Goal: Communication & Community: Answer question/provide support

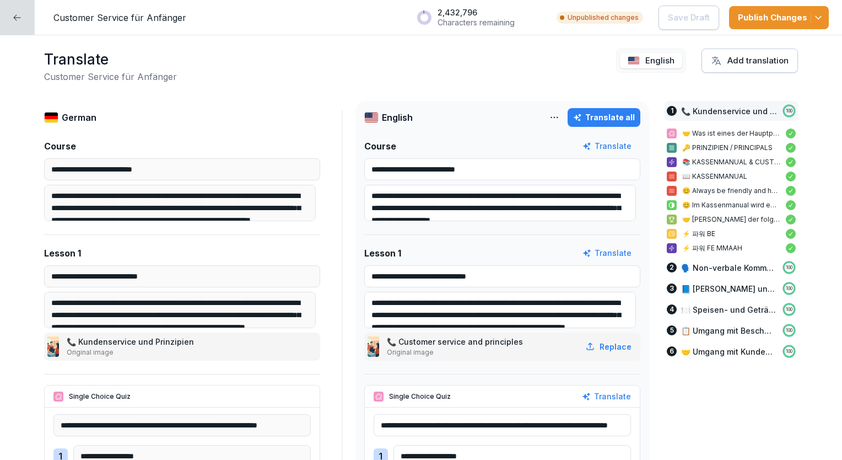
click at [24, 29] on div at bounding box center [17, 17] width 35 height 35
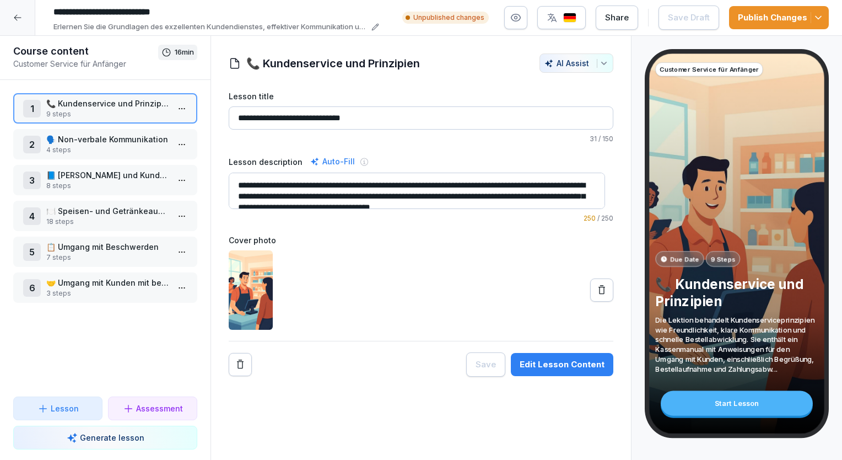
click at [24, 28] on div at bounding box center [17, 17] width 35 height 35
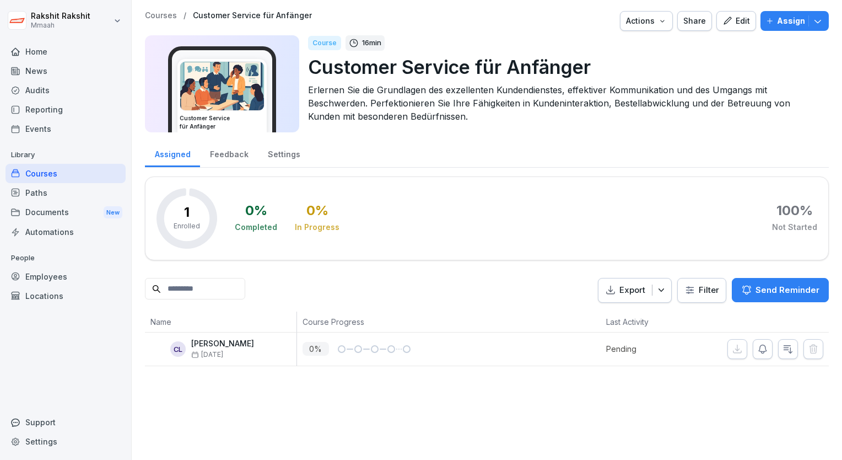
click at [50, 95] on div "Audits" at bounding box center [66, 89] width 120 height 19
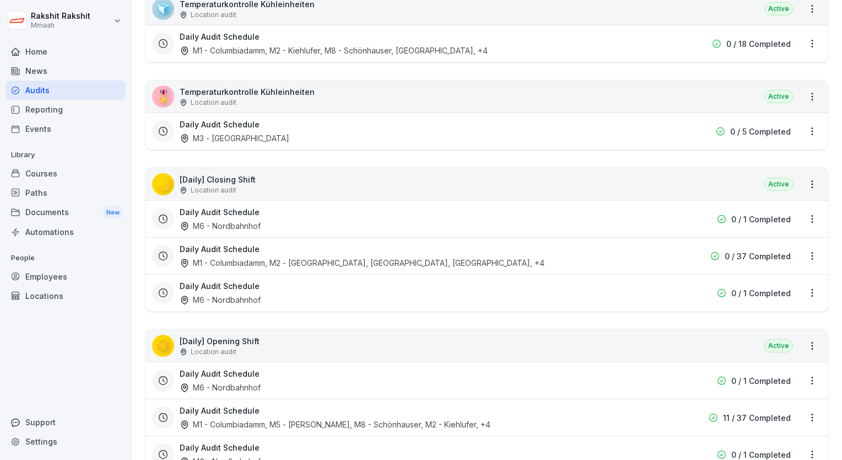
scroll to position [165, 0]
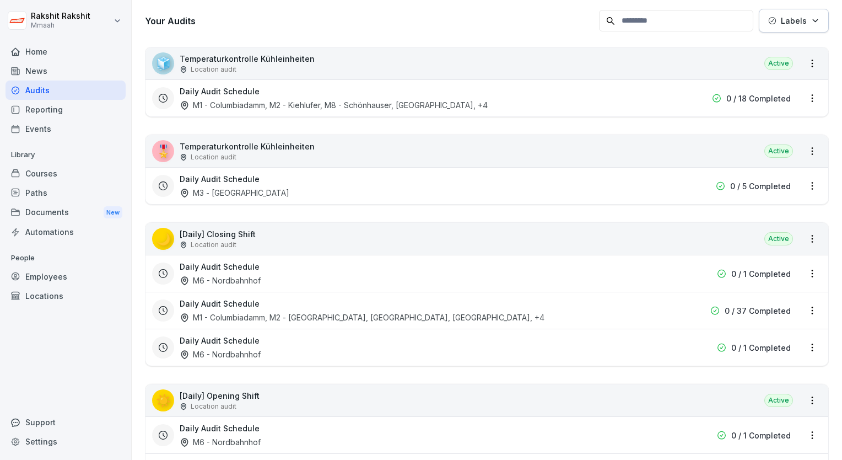
click at [342, 239] on div "🌙 [Daily] Closing Shift Location audit Active" at bounding box center [486, 239] width 683 height 32
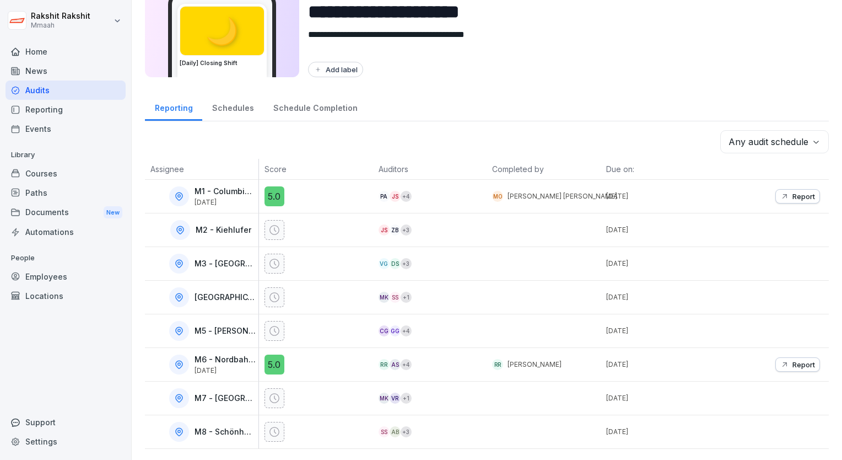
scroll to position [61, 0]
click at [41, 87] on div "Audits" at bounding box center [66, 89] width 120 height 19
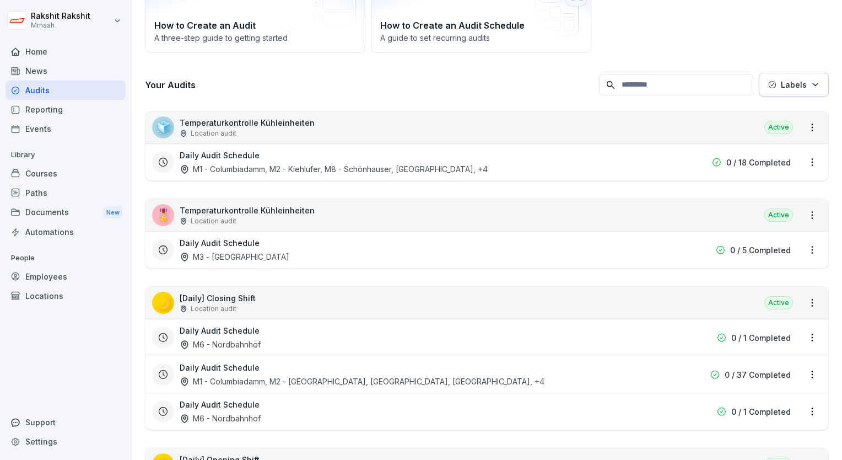
scroll to position [121, 0]
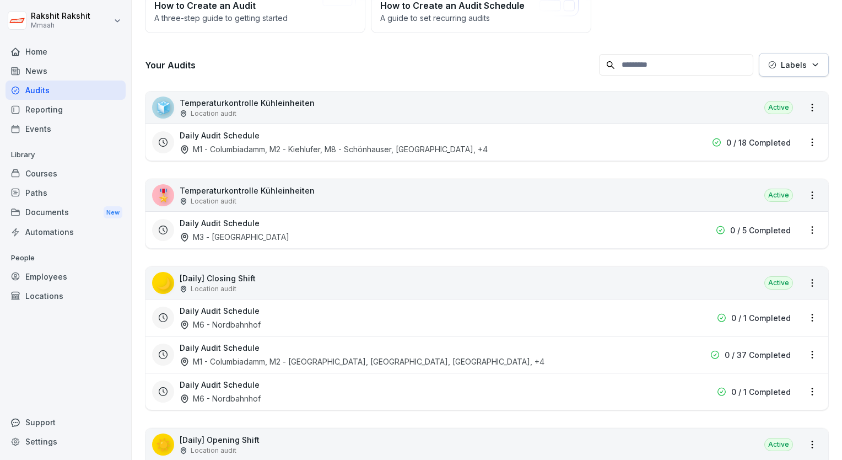
click at [302, 282] on div "🌙 [Daily] Closing Shift Location audit Active" at bounding box center [486, 283] width 683 height 32
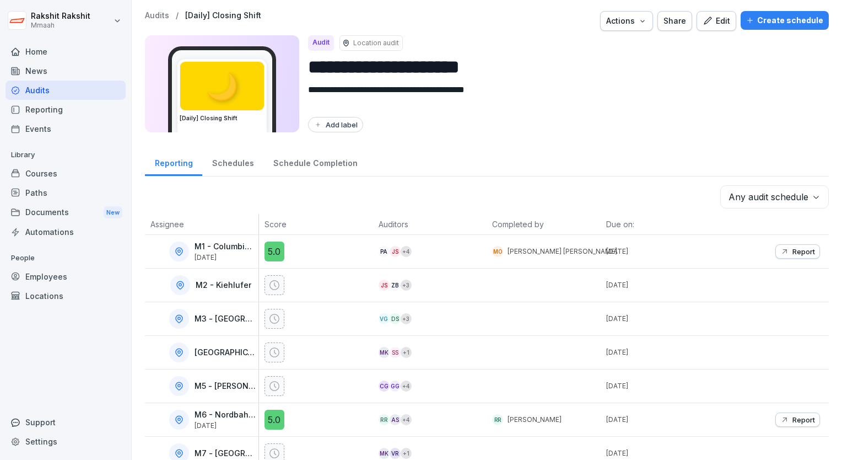
click at [698, 25] on button "Edit" at bounding box center [716, 21] width 40 height 20
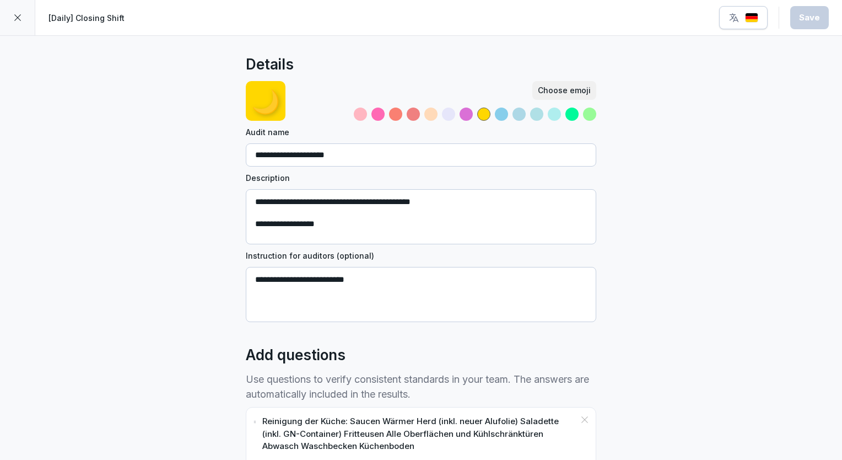
scroll to position [55, 0]
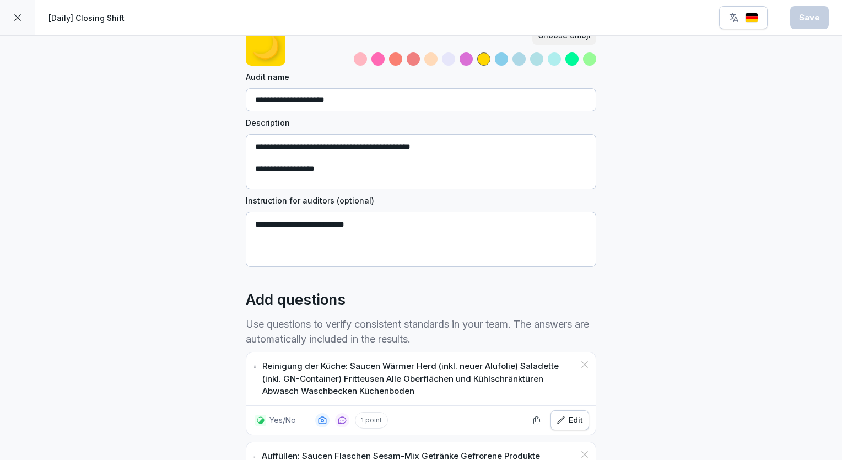
click at [747, 20] on img "button" at bounding box center [751, 18] width 13 height 10
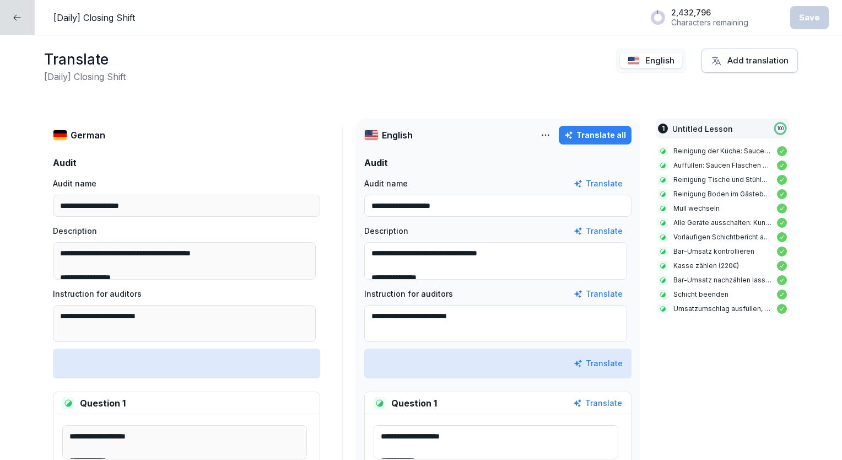
click at [599, 131] on div "Translate all" at bounding box center [595, 135] width 62 height 12
click at [11, 17] on div at bounding box center [17, 17] width 35 height 35
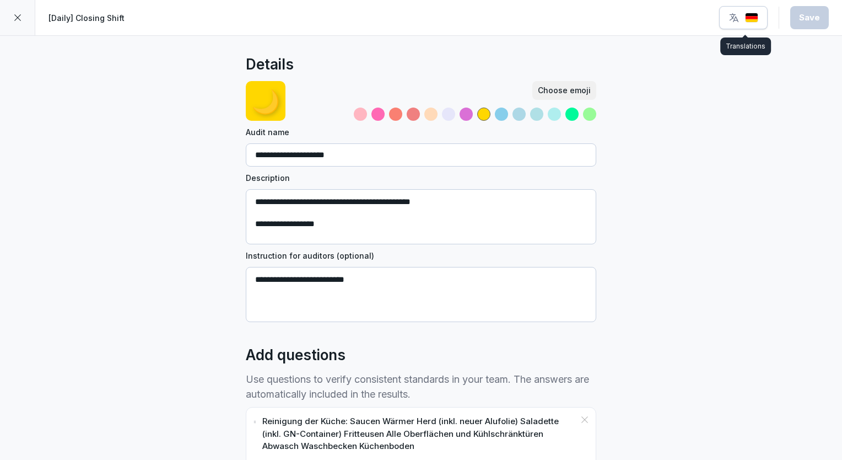
click at [752, 12] on div "button" at bounding box center [743, 17] width 30 height 11
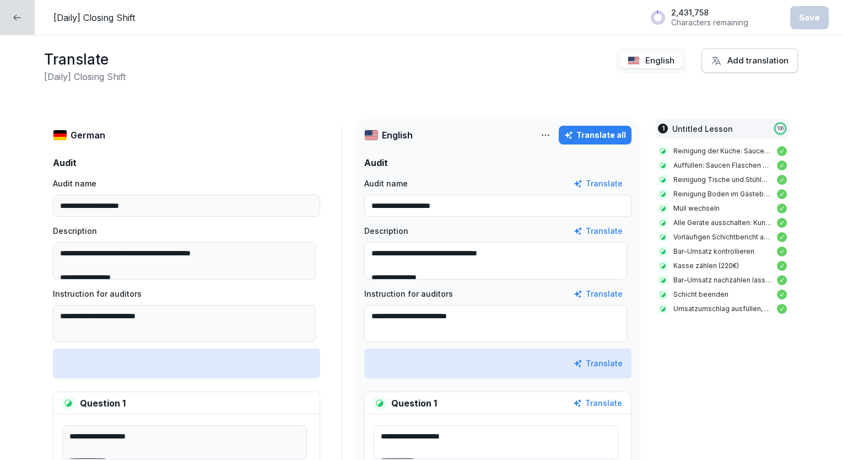
click at [580, 139] on div "Translate all" at bounding box center [595, 135] width 62 height 12
click at [23, 12] on div at bounding box center [17, 17] width 35 height 35
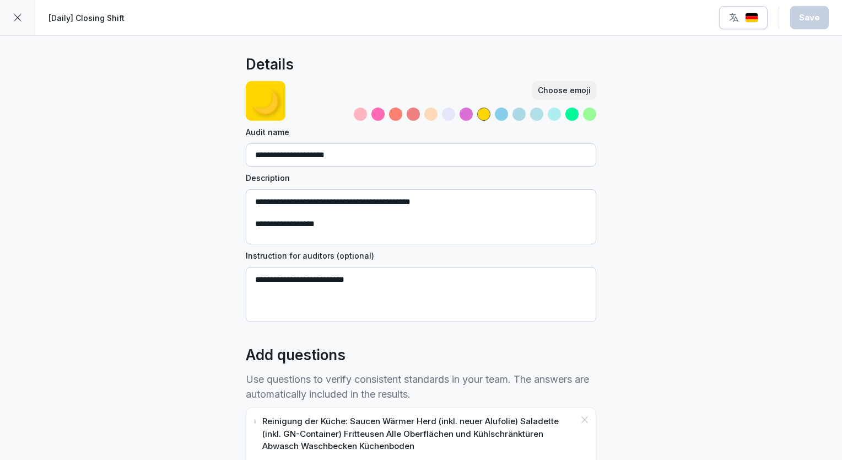
click at [18, 21] on icon at bounding box center [17, 17] width 9 height 9
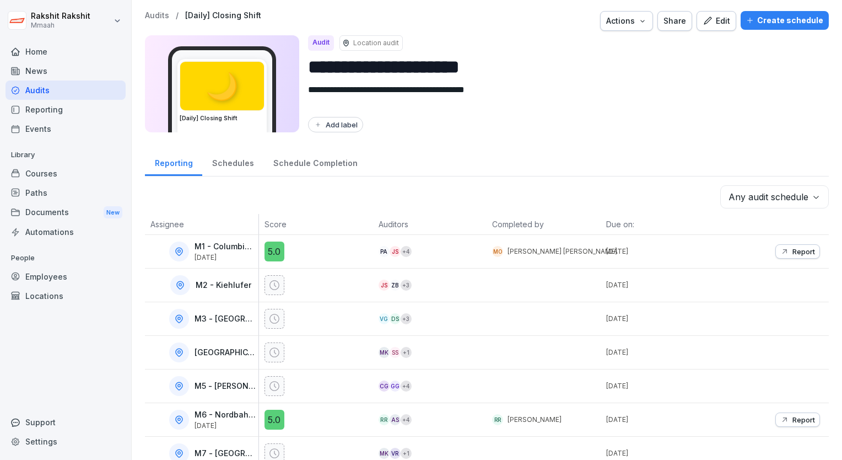
click at [36, 94] on div "Audits" at bounding box center [66, 89] width 120 height 19
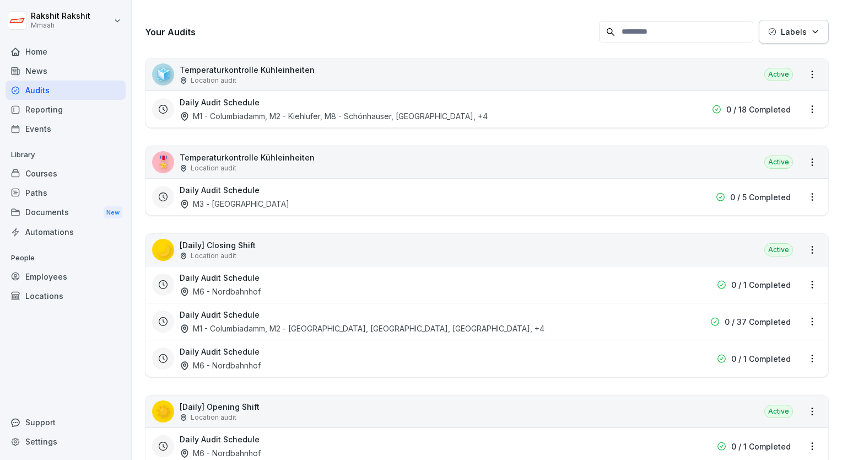
scroll to position [165, 0]
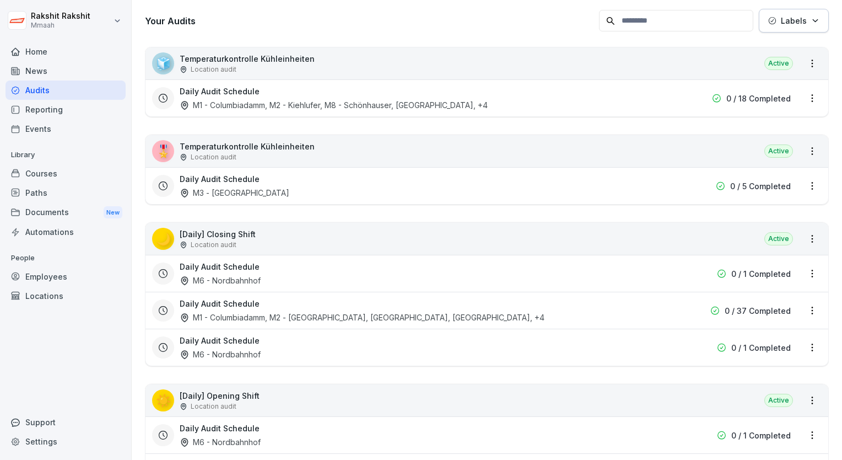
click at [306, 237] on div "🌙 [Daily] Closing Shift Location audit Active" at bounding box center [486, 239] width 683 height 32
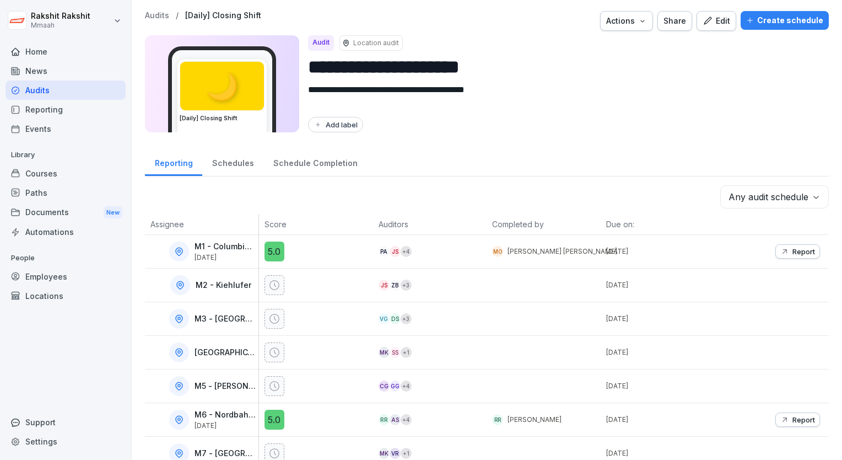
click at [714, 23] on div "Edit" at bounding box center [717, 21] width 28 height 12
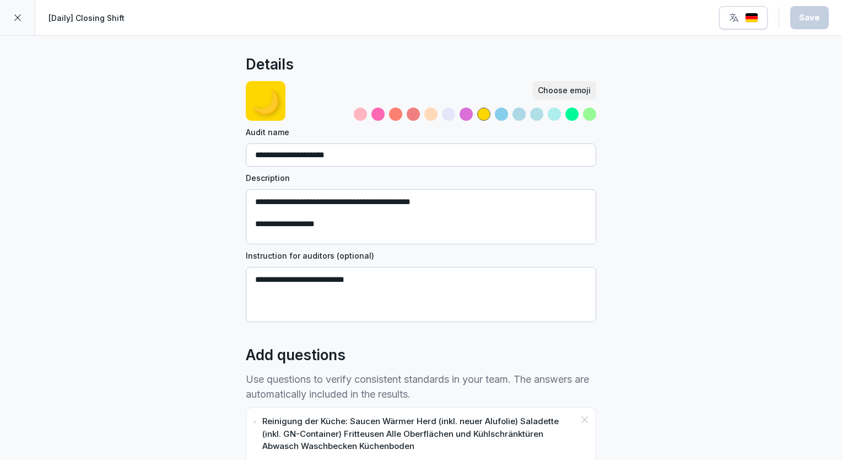
click at [747, 25] on button "button" at bounding box center [743, 17] width 48 height 23
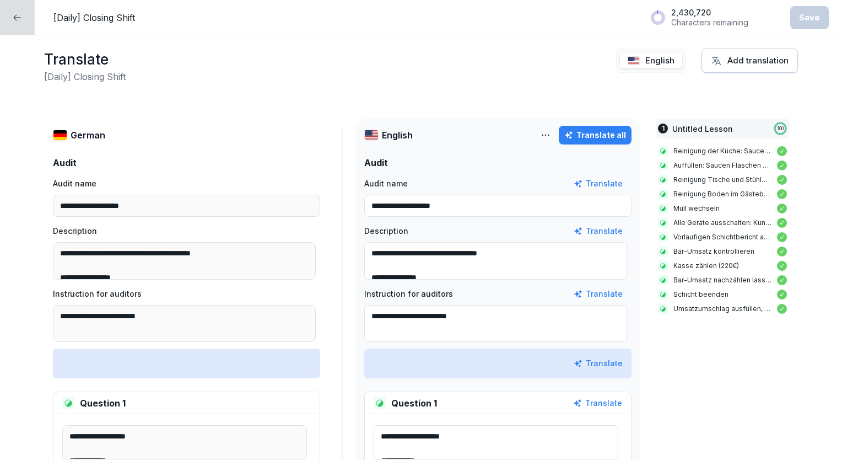
click at [584, 131] on div "Translate all" at bounding box center [595, 135] width 62 height 12
click at [730, 67] on button "Add translation" at bounding box center [749, 60] width 96 height 24
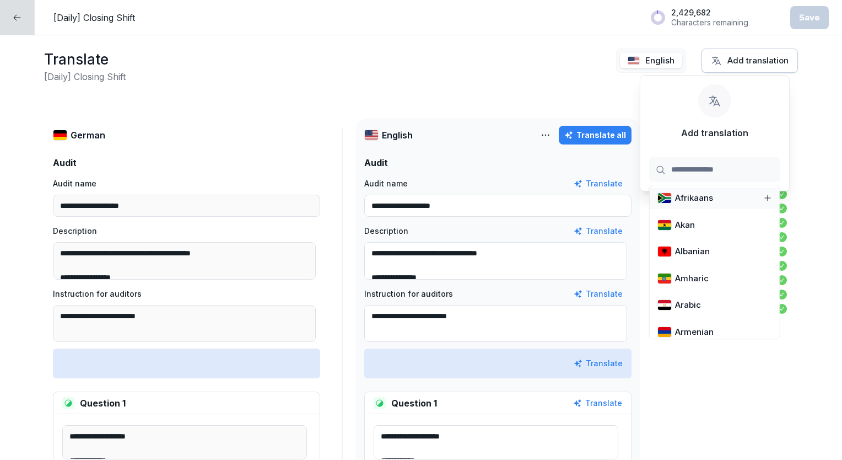
click at [688, 169] on input at bounding box center [714, 169] width 131 height 25
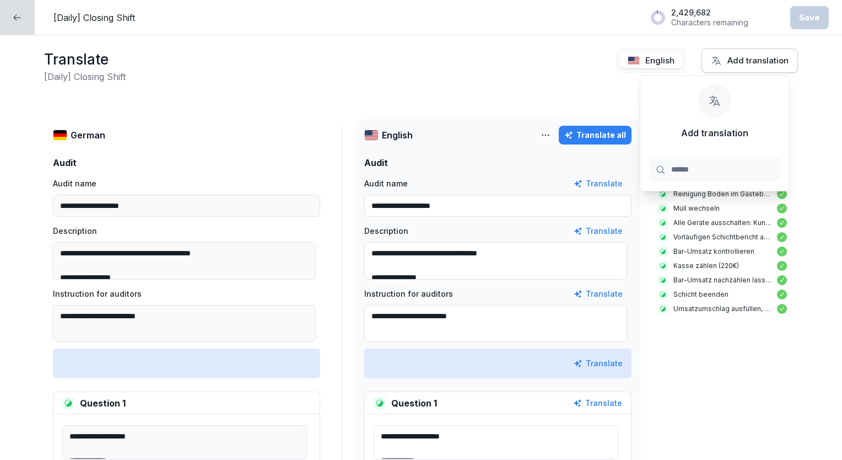
type input "*******"
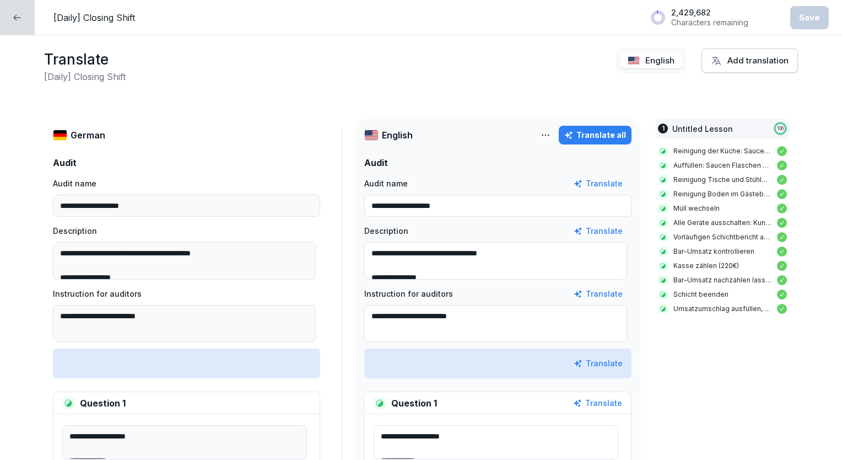
click at [503, 87] on div "**********" at bounding box center [421, 247] width 842 height 424
click at [20, 24] on div at bounding box center [17, 17] width 35 height 35
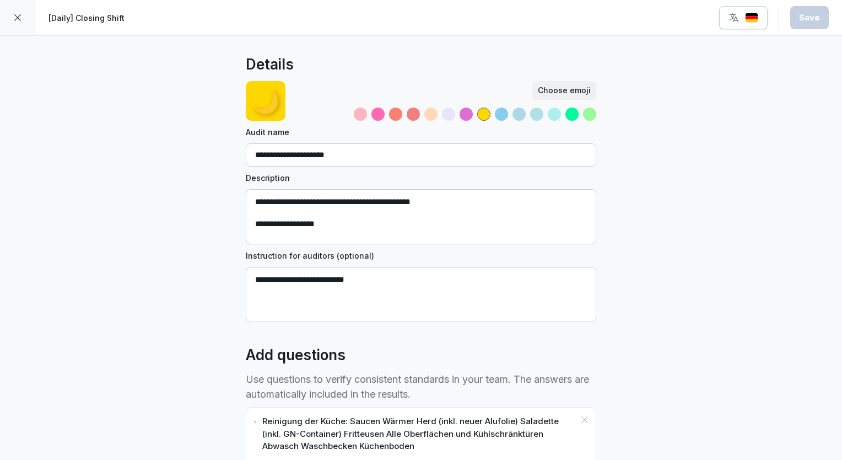
click at [20, 24] on div at bounding box center [17, 17] width 35 height 35
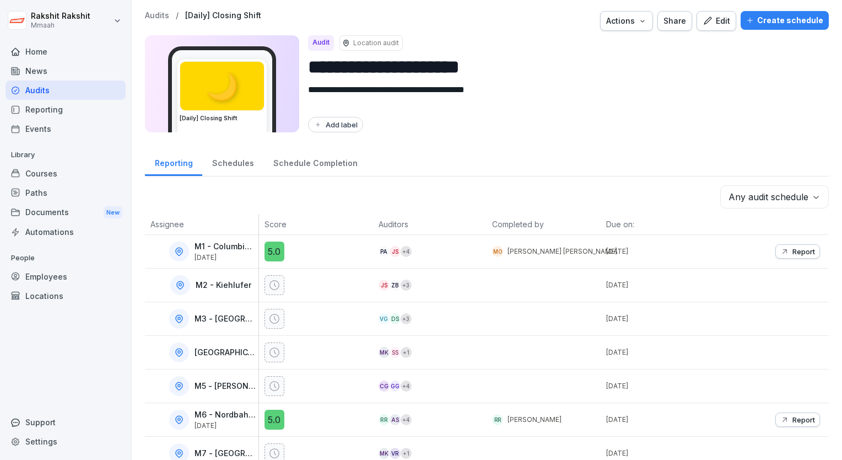
click at [40, 85] on div "Audits" at bounding box center [66, 89] width 120 height 19
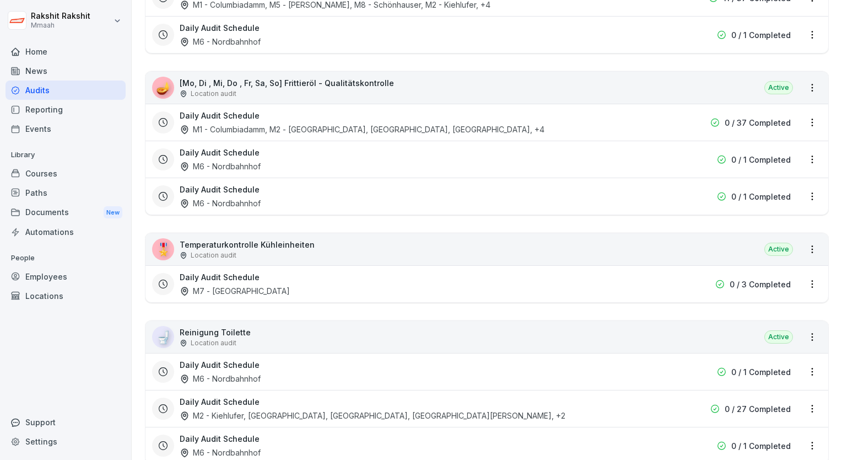
scroll to position [716, 0]
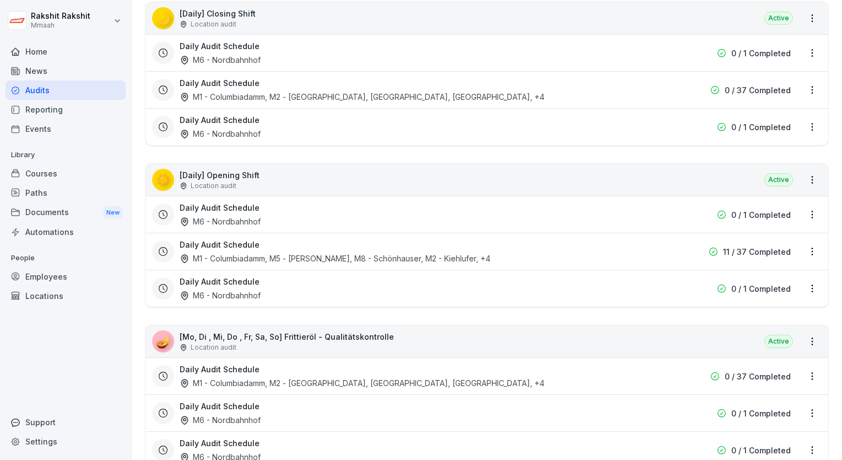
click at [283, 176] on div "☀️ [Daily] Opening Shift Location audit Active" at bounding box center [486, 180] width 683 height 32
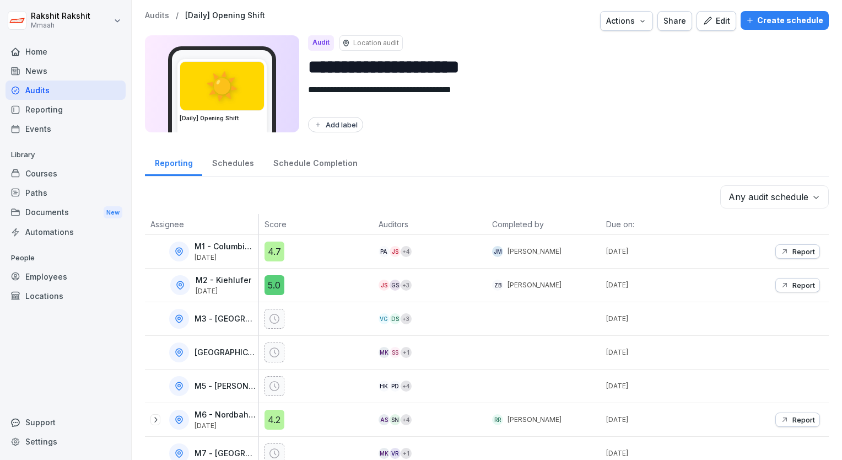
click at [771, 23] on div "Create schedule" at bounding box center [784, 20] width 77 height 12
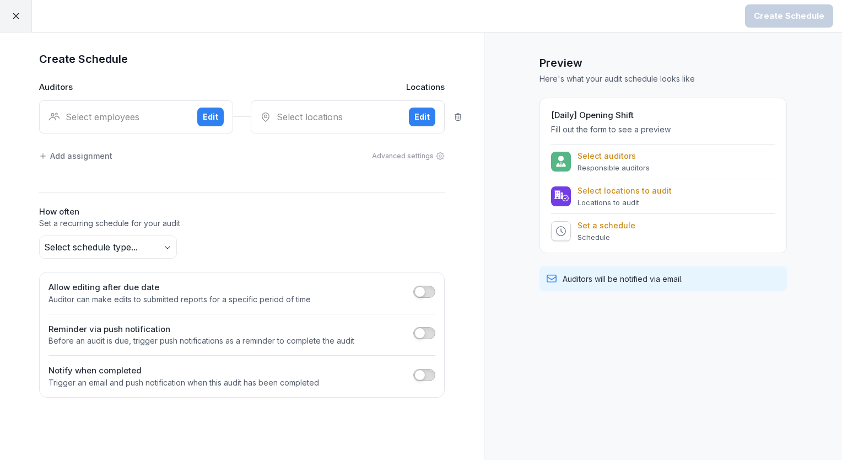
click at [166, 112] on div "Select employees" at bounding box center [118, 116] width 140 height 13
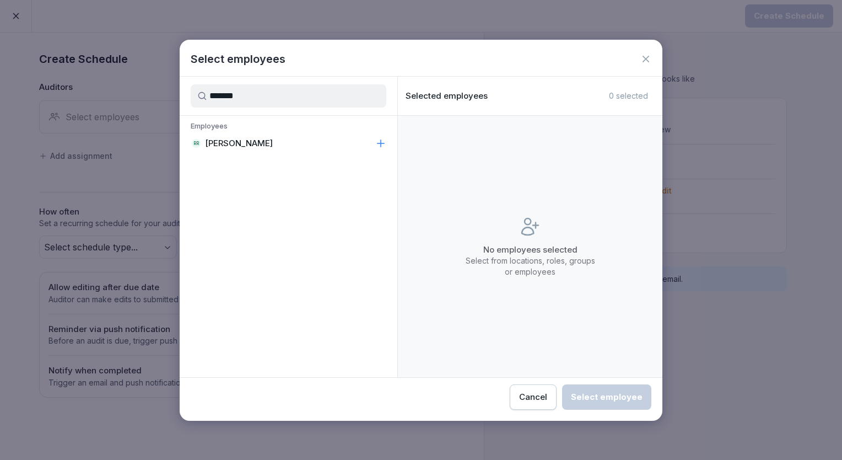
type input "*******"
click at [247, 144] on p "[PERSON_NAME]" at bounding box center [239, 143] width 68 height 11
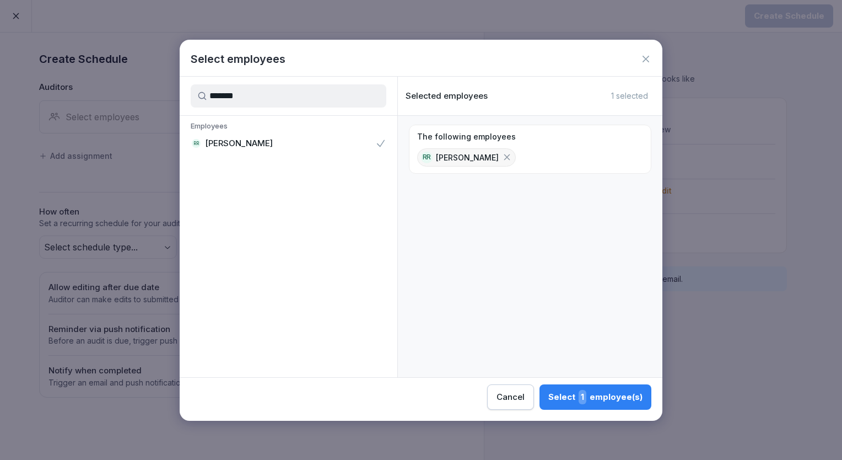
click at [607, 401] on div "Select 1 employee(s)" at bounding box center [595, 397] width 94 height 14
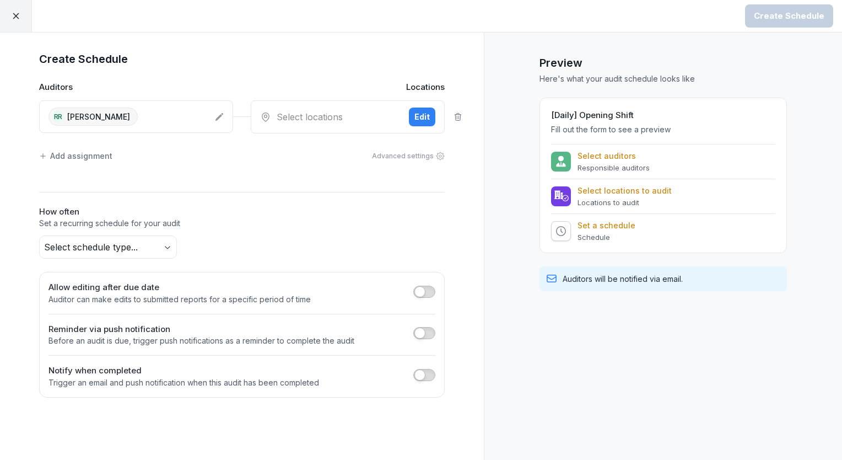
click at [333, 118] on div "Select locations" at bounding box center [330, 116] width 140 height 13
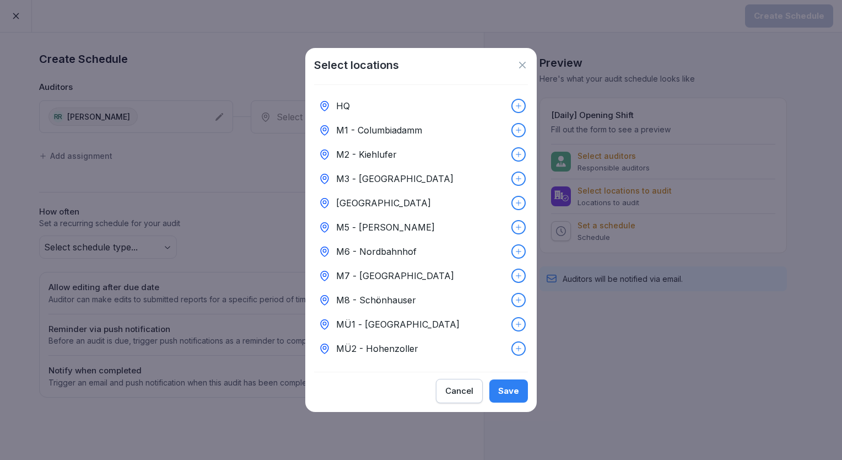
click at [403, 305] on div "M8 - Schönhauser" at bounding box center [421, 300] width 214 height 24
click at [506, 393] on div "Save" at bounding box center [508, 391] width 21 height 12
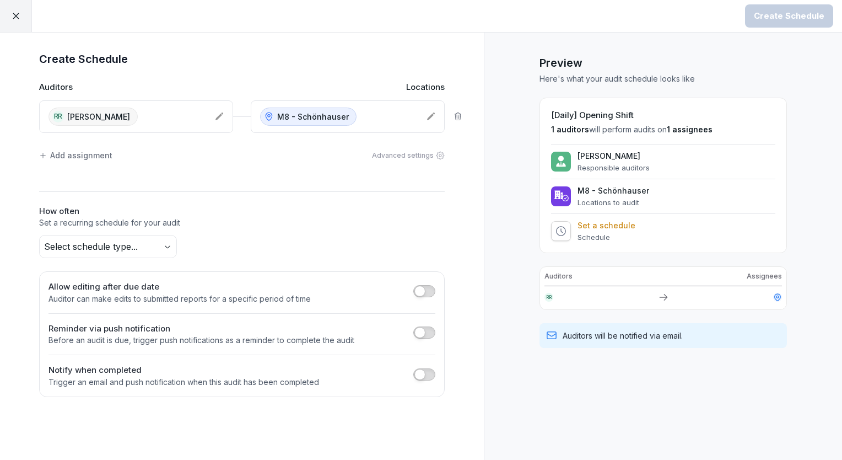
click at [107, 239] on body "Create Schedule Create Schedule Auditors Locations RR [PERSON_NAME] M8 - Schönh…" at bounding box center [421, 230] width 842 height 460
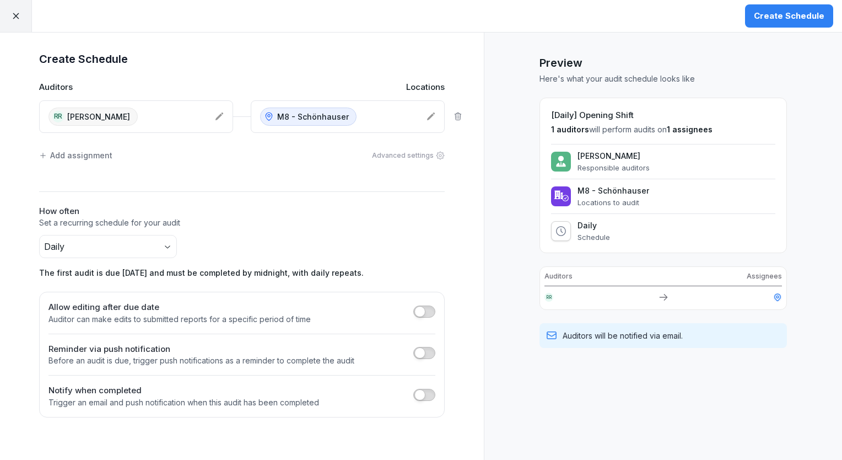
click at [757, 23] on button "Create Schedule" at bounding box center [789, 15] width 88 height 23
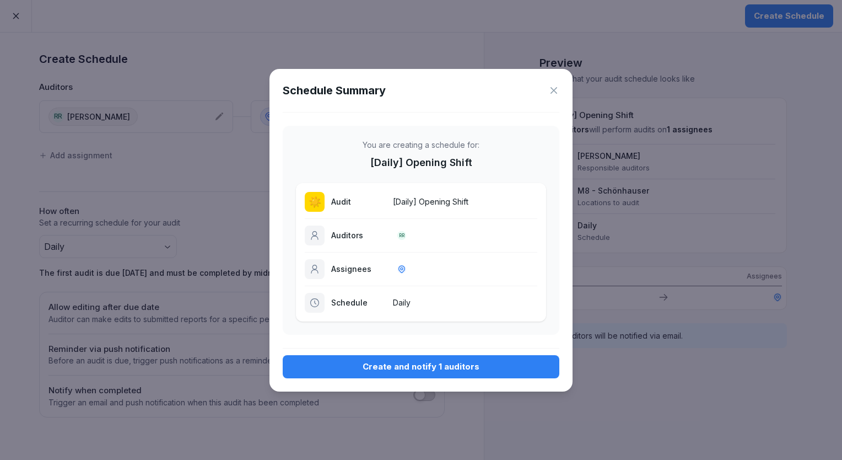
click at [434, 356] on button "Create and notify 1 auditors" at bounding box center [421, 366] width 277 height 23
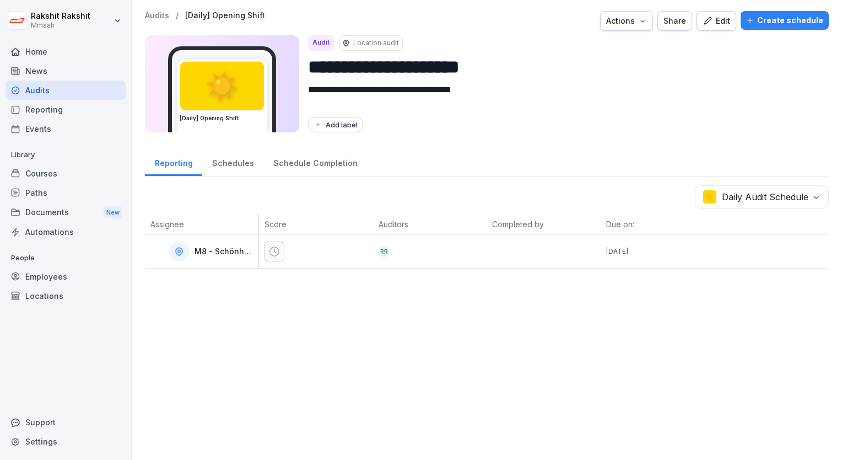
click at [67, 94] on div "Audits" at bounding box center [66, 89] width 120 height 19
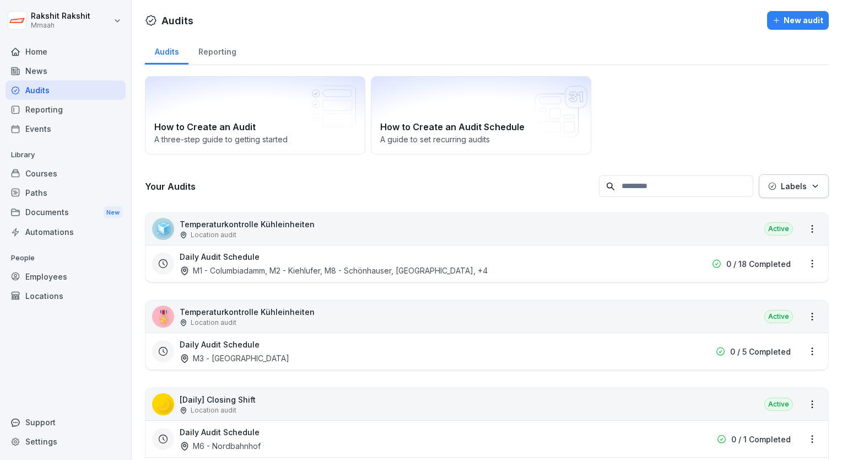
scroll to position [220, 0]
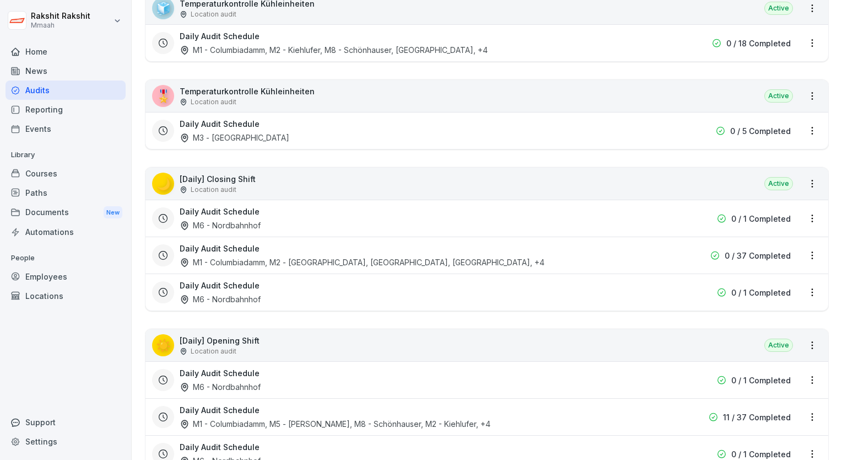
click at [285, 349] on div "☀️ [Daily] Opening Shift Location audit Active" at bounding box center [486, 345] width 683 height 32
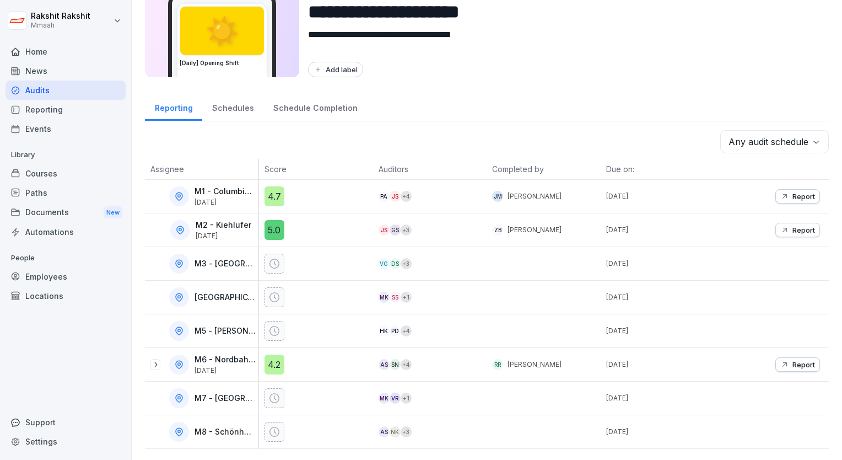
scroll to position [61, 0]
click at [107, 94] on div "Audits" at bounding box center [66, 89] width 120 height 19
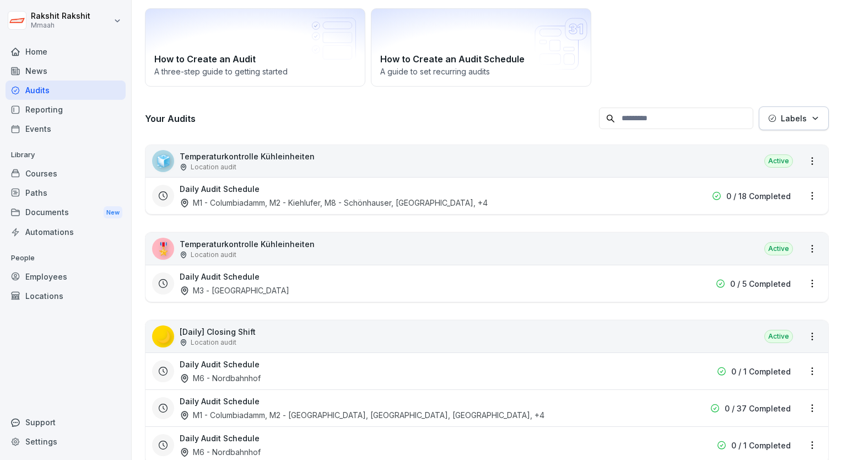
scroll to position [176, 0]
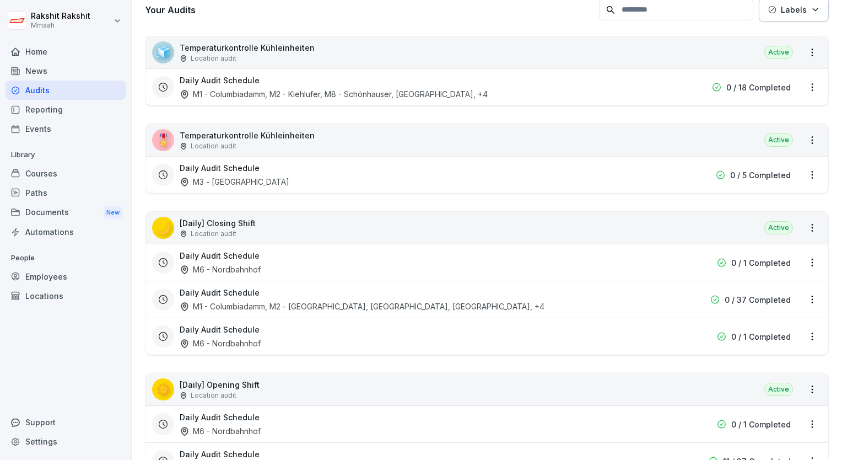
click at [287, 304] on div "M1 - Columbiadamm, M2 - [GEOGRAPHIC_DATA], [GEOGRAPHIC_DATA], [GEOGRAPHIC_DATA]…" at bounding box center [362, 306] width 365 height 12
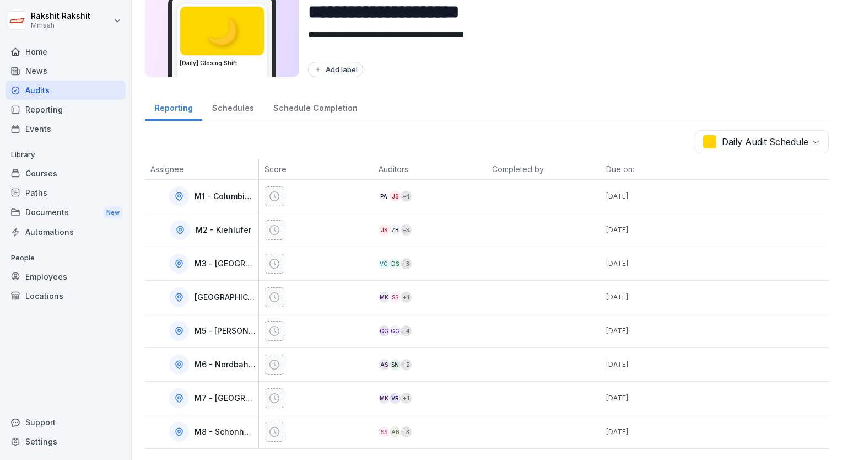
scroll to position [61, 0]
click at [545, 426] on div at bounding box center [544, 431] width 114 height 33
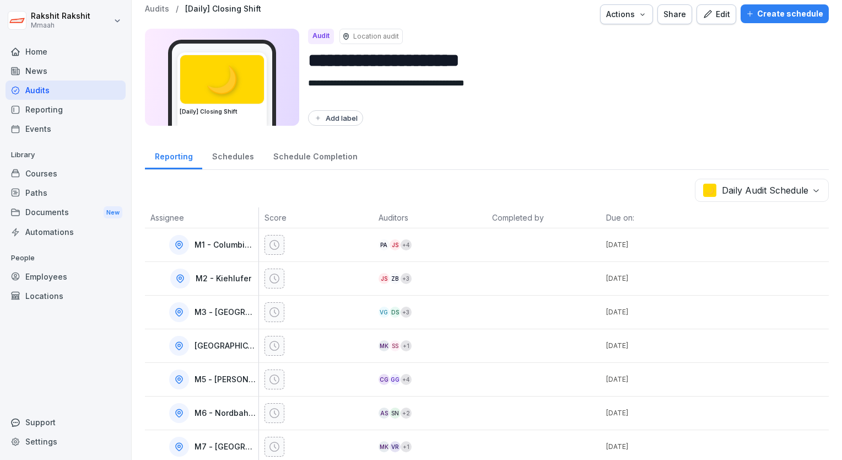
scroll to position [0, 0]
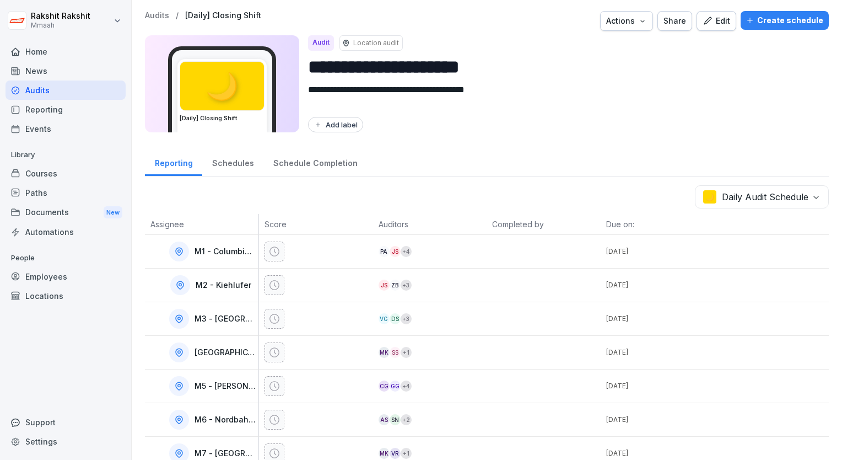
click at [709, 28] on button "Edit" at bounding box center [716, 21] width 40 height 20
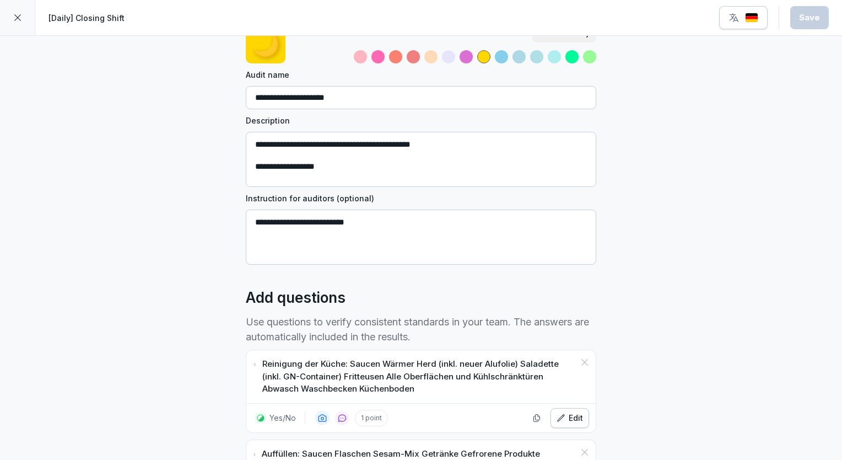
scroll to position [110, 0]
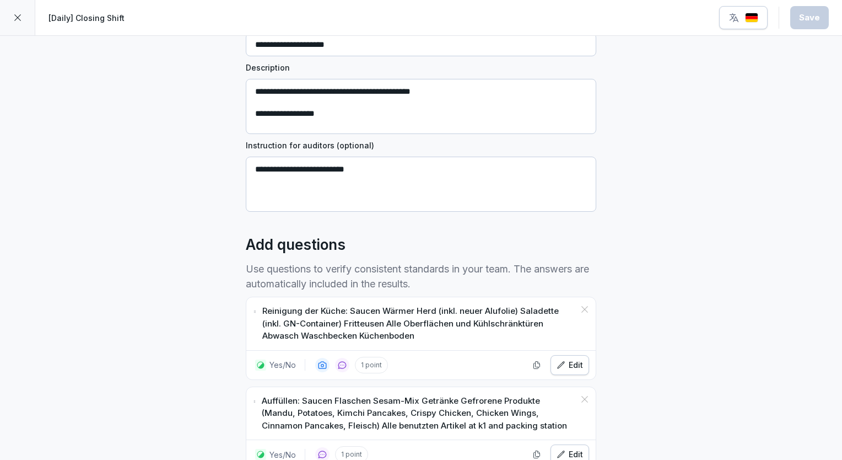
click at [750, 23] on div "button" at bounding box center [743, 17] width 30 height 11
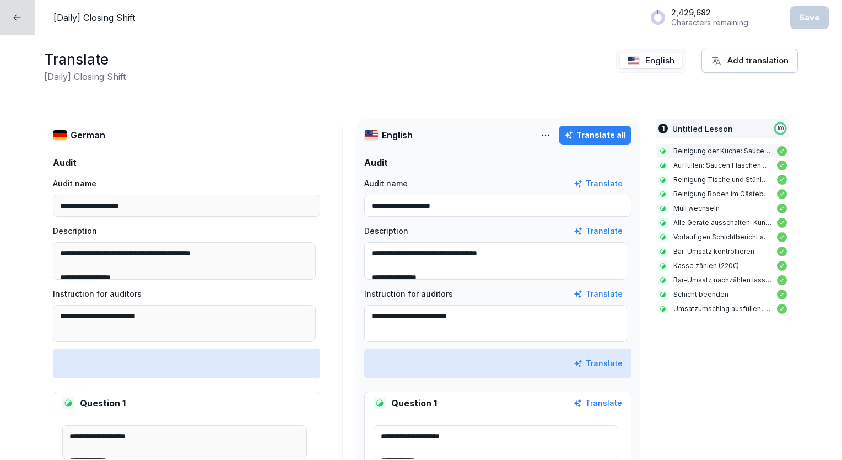
click at [11, 25] on div at bounding box center [17, 17] width 35 height 35
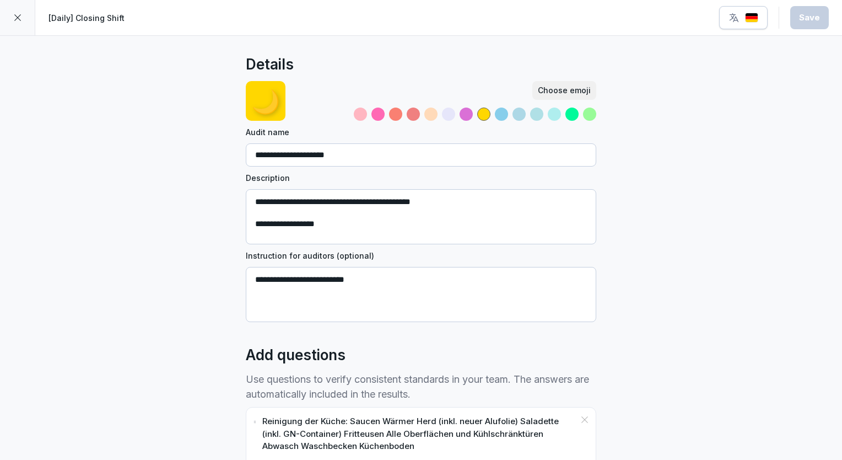
click at [15, 21] on icon at bounding box center [17, 17] width 9 height 9
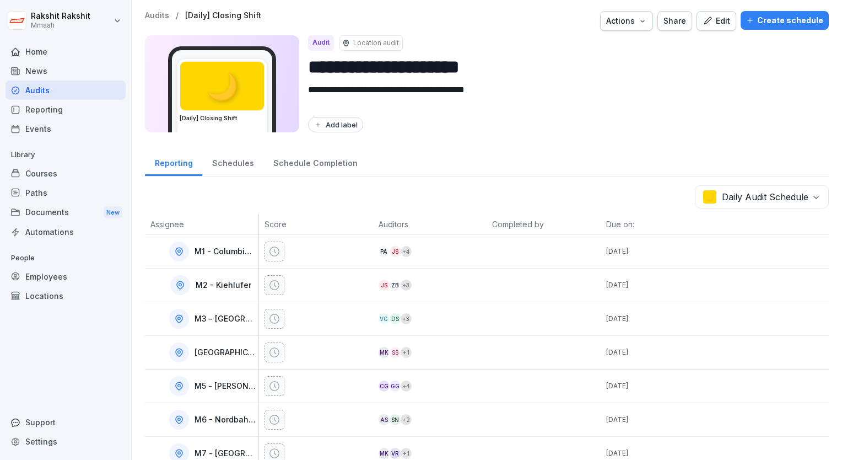
click at [63, 93] on div "Audits" at bounding box center [66, 89] width 120 height 19
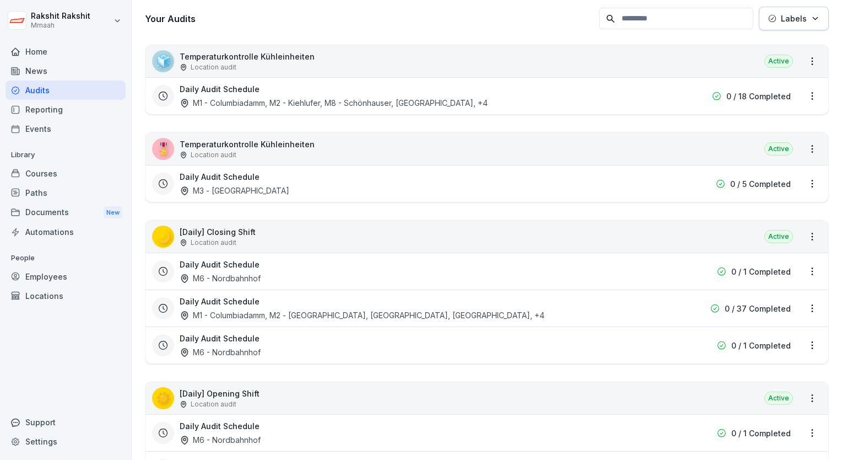
scroll to position [110, 0]
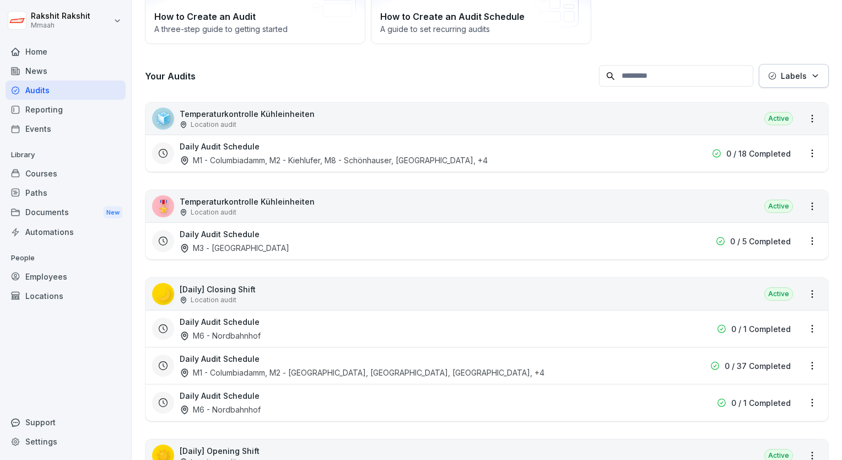
click at [417, 366] on div "M1 - Columbiadamm, M2 - [GEOGRAPHIC_DATA], [GEOGRAPHIC_DATA], [GEOGRAPHIC_DATA]…" at bounding box center [362, 372] width 365 height 12
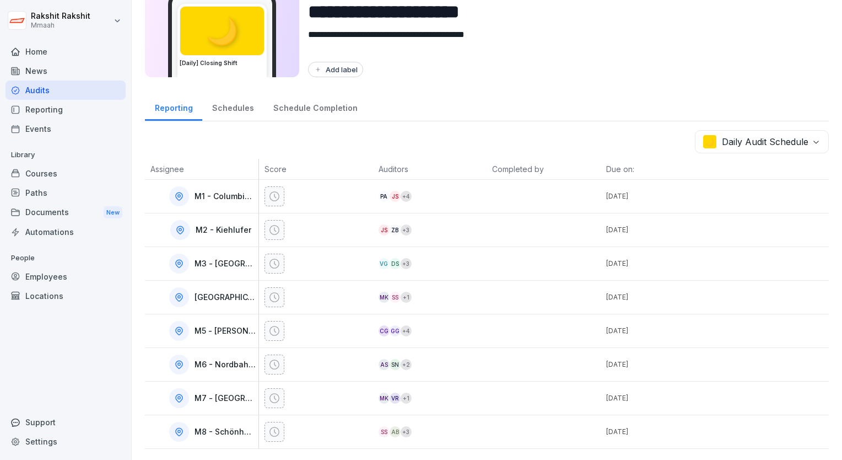
scroll to position [61, 0]
click at [468, 426] on div "SS AB + 3" at bounding box center [433, 431] width 109 height 11
click at [272, 431] on div at bounding box center [274, 432] width 20 height 20
click at [272, 426] on icon at bounding box center [274, 431] width 11 height 11
click at [336, 426] on div at bounding box center [318, 432] width 109 height 20
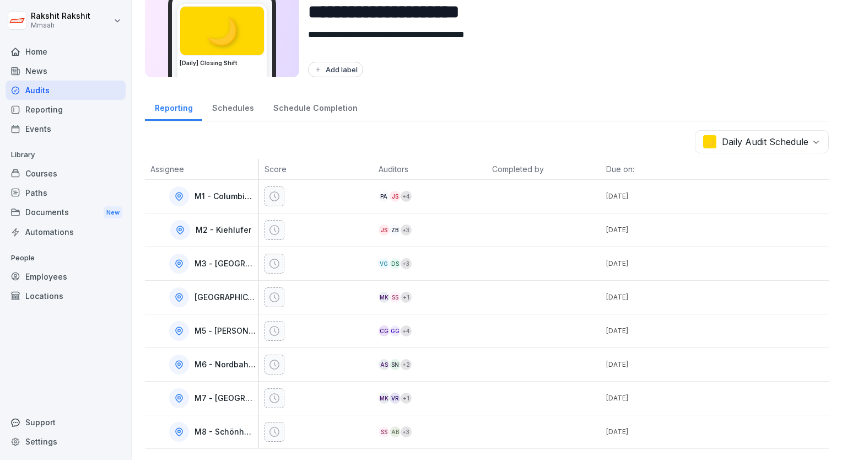
click at [47, 88] on div "Audits" at bounding box center [66, 89] width 120 height 19
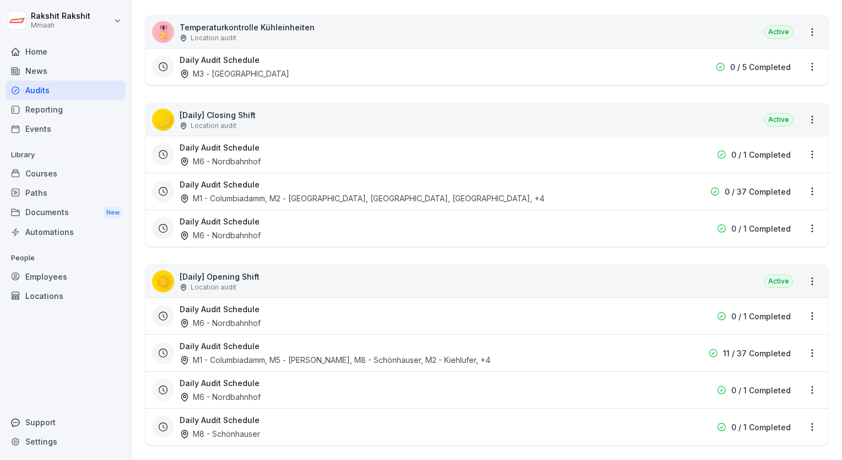
scroll to position [287, 0]
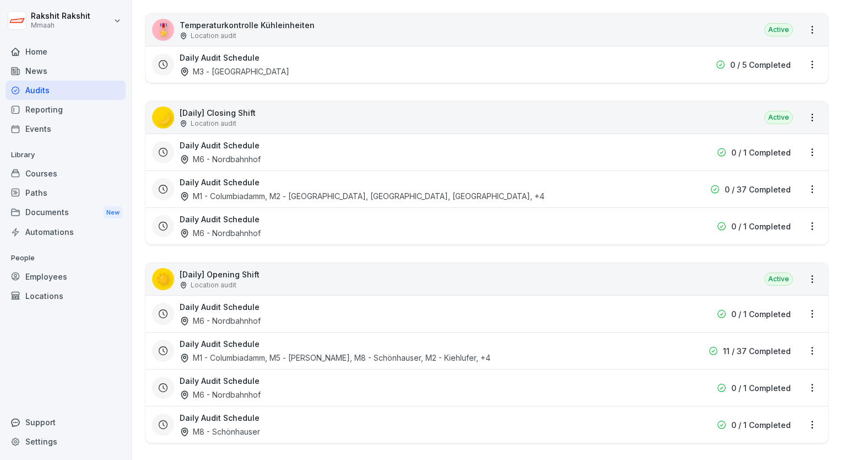
click at [290, 117] on div "🌙 [Daily] Closing Shift Location audit Active" at bounding box center [486, 117] width 683 height 32
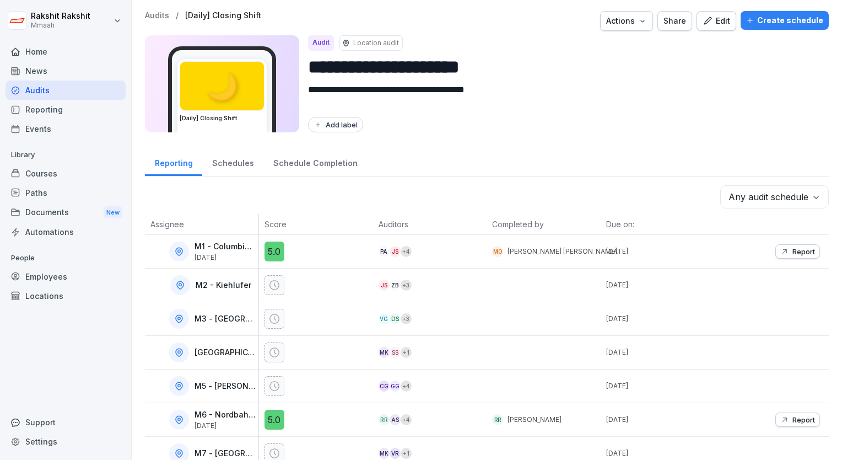
click at [706, 29] on button "Edit" at bounding box center [716, 21] width 40 height 20
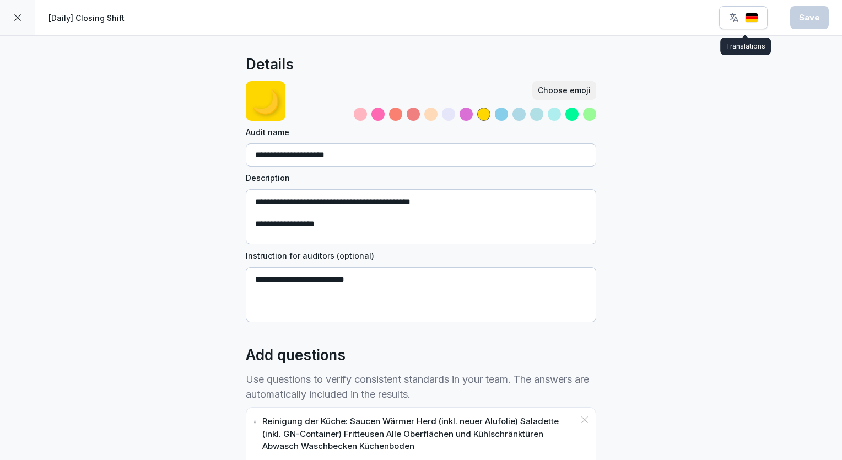
click at [752, 17] on img "button" at bounding box center [751, 18] width 13 height 10
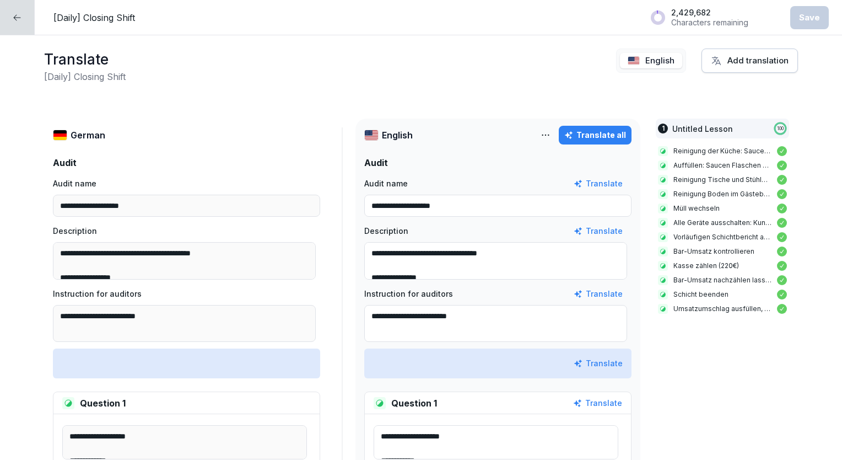
click at [6, 17] on div at bounding box center [17, 17] width 35 height 35
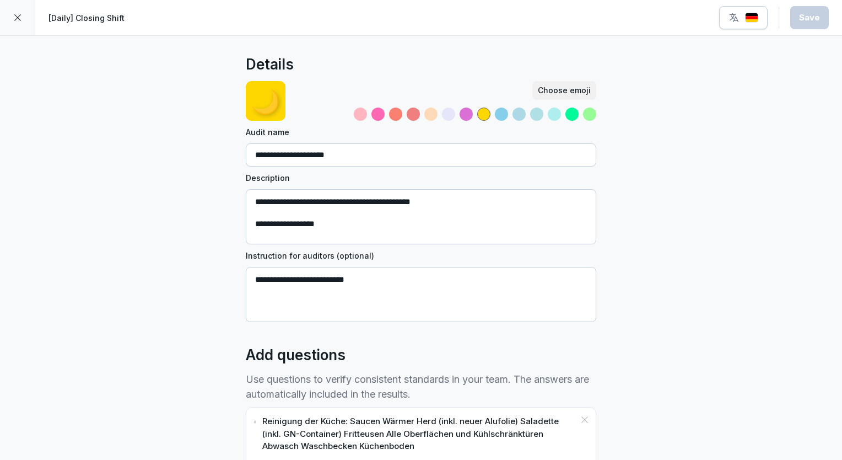
click at [16, 18] on icon at bounding box center [17, 17] width 9 height 9
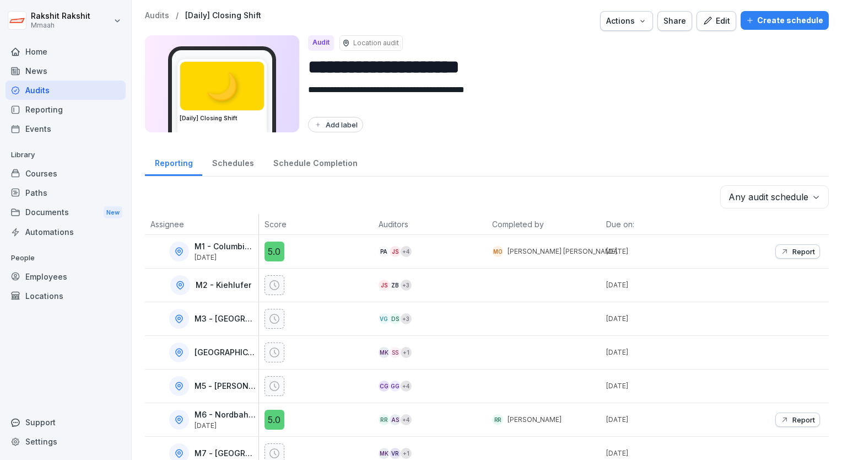
click at [77, 90] on div "Audits" at bounding box center [66, 89] width 120 height 19
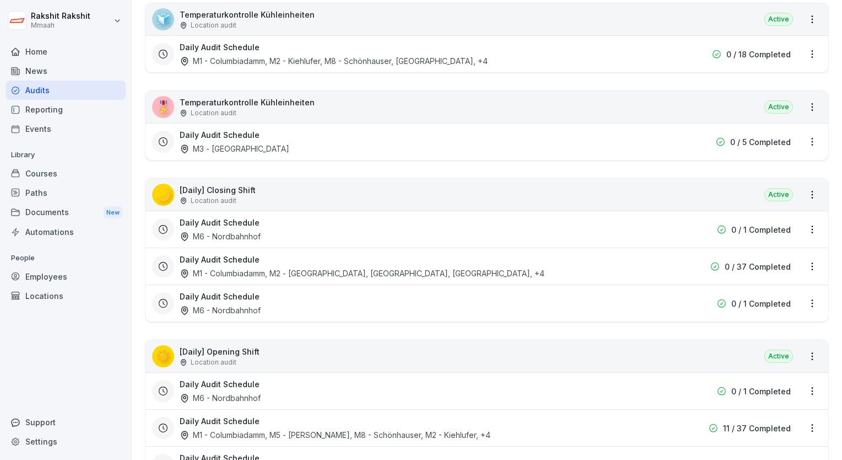
scroll to position [220, 0]
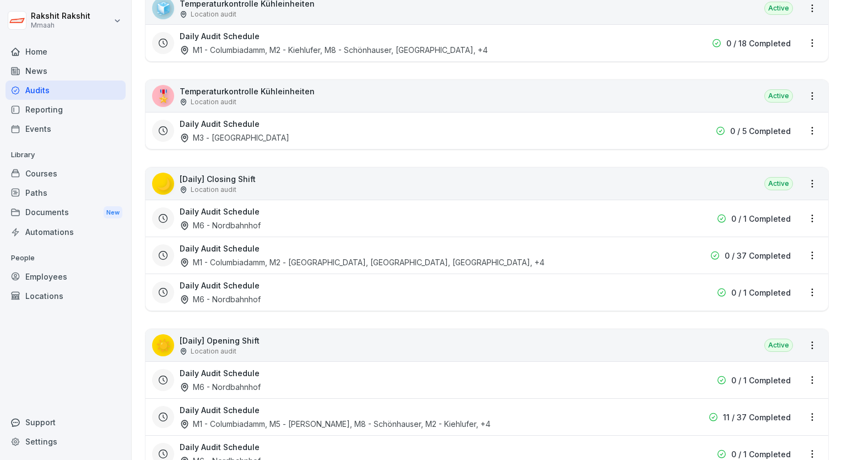
click at [288, 188] on div "🌙 [Daily] Closing Shift Location audit Active" at bounding box center [486, 184] width 683 height 32
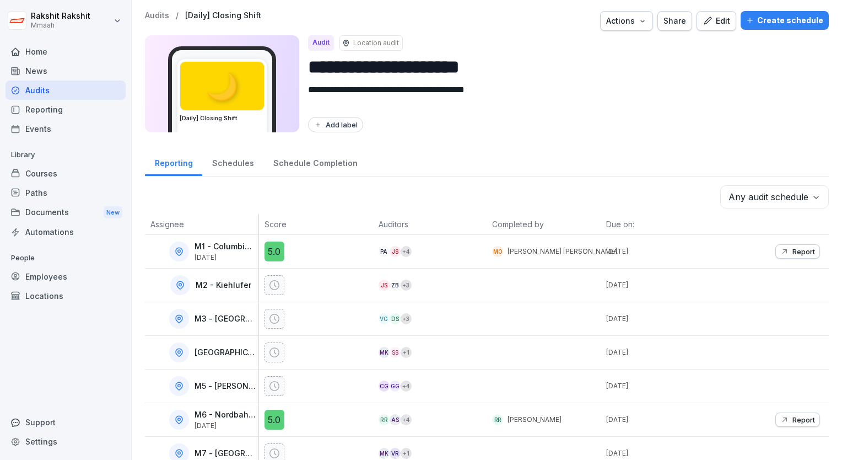
click at [709, 18] on icon "button" at bounding box center [708, 21] width 10 height 10
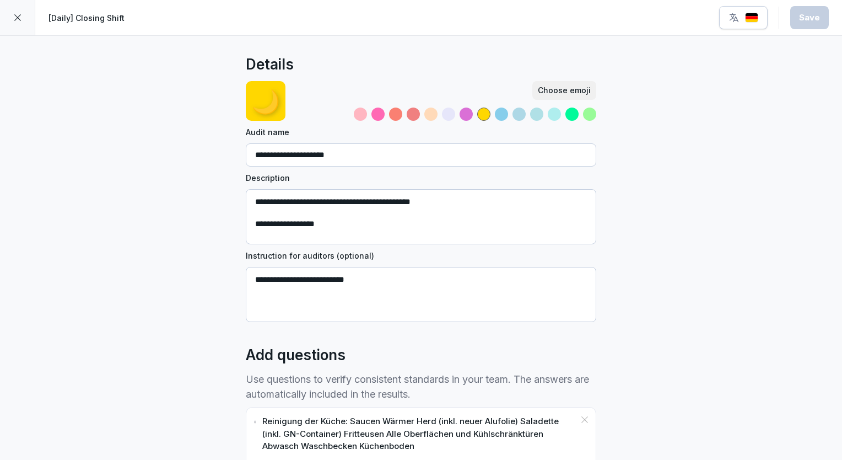
click at [15, 16] on icon at bounding box center [17, 17] width 9 height 9
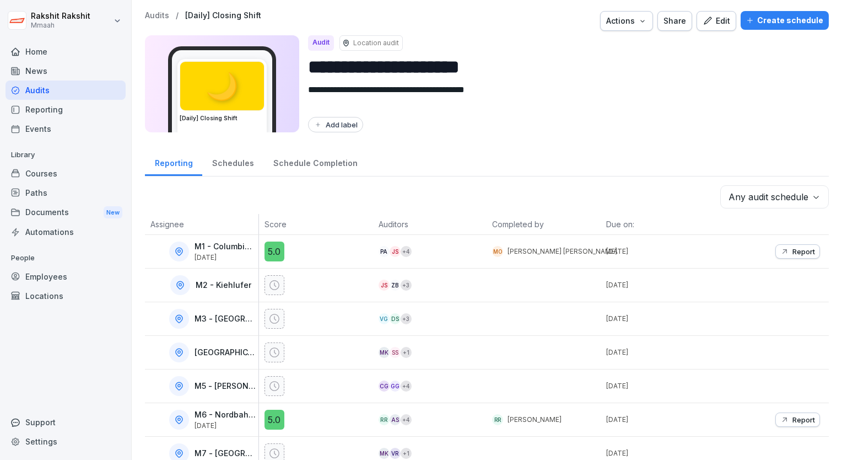
click at [56, 95] on div "Audits" at bounding box center [66, 89] width 120 height 19
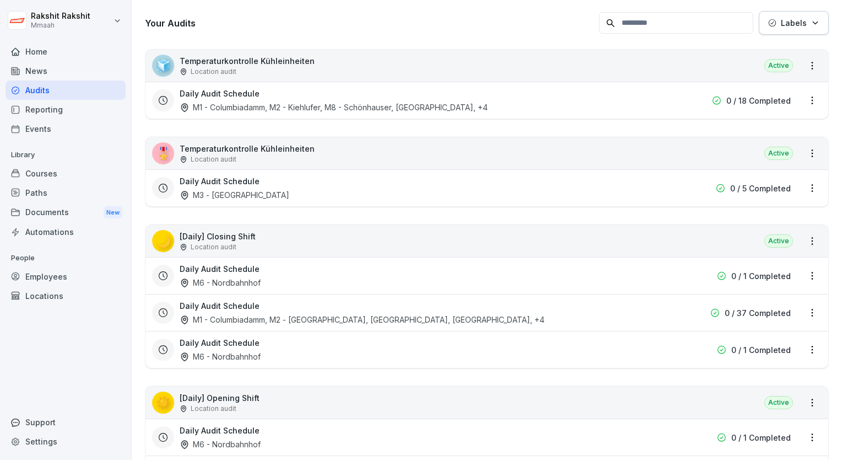
scroll to position [165, 0]
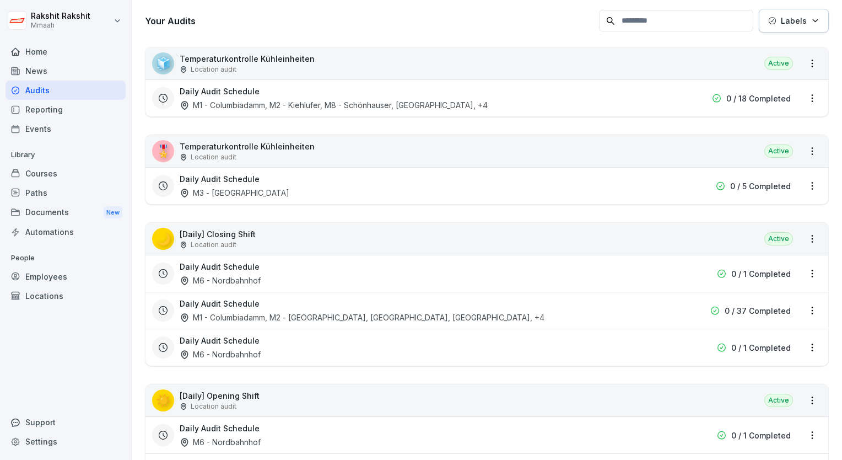
click at [291, 233] on div "🌙 [Daily] Closing Shift Location audit Active" at bounding box center [486, 239] width 683 height 32
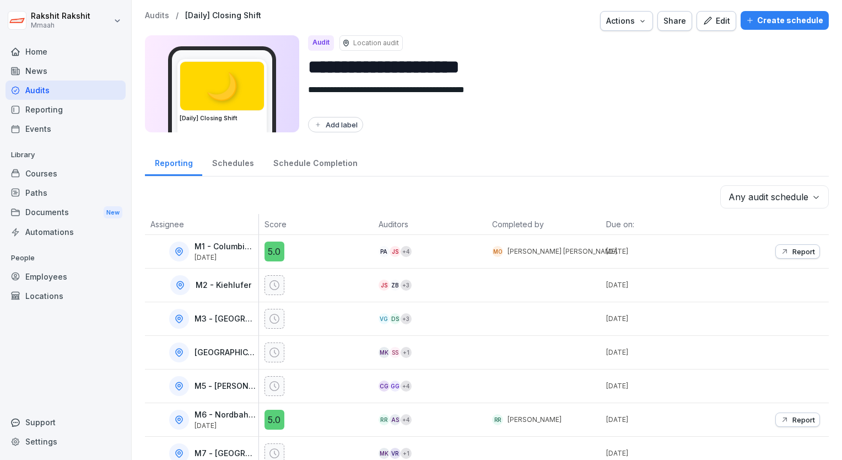
click at [716, 21] on div "Edit" at bounding box center [717, 21] width 28 height 12
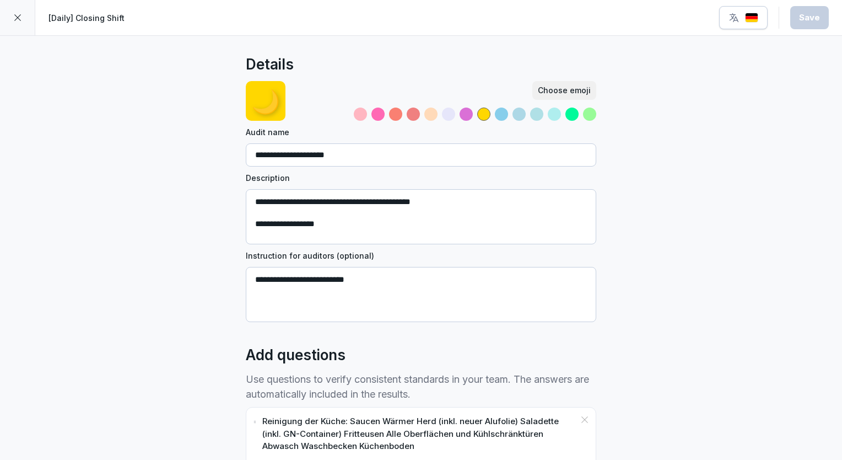
click at [14, 22] on div at bounding box center [17, 17] width 35 height 35
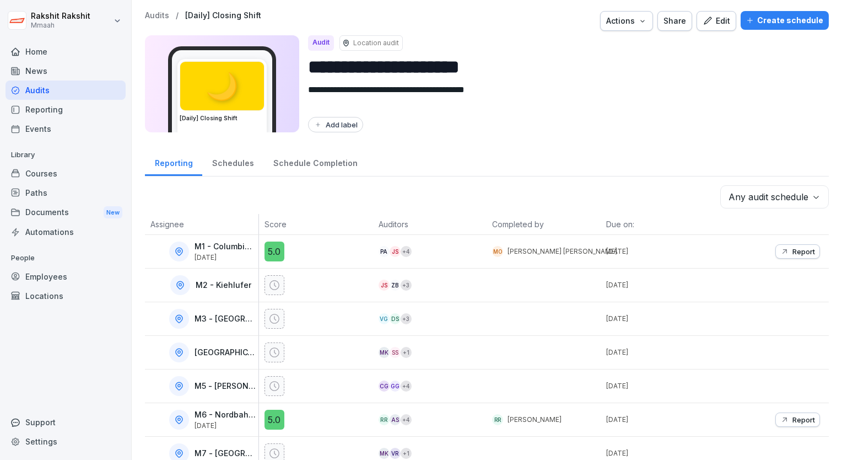
click at [68, 91] on div "Audits" at bounding box center [66, 89] width 120 height 19
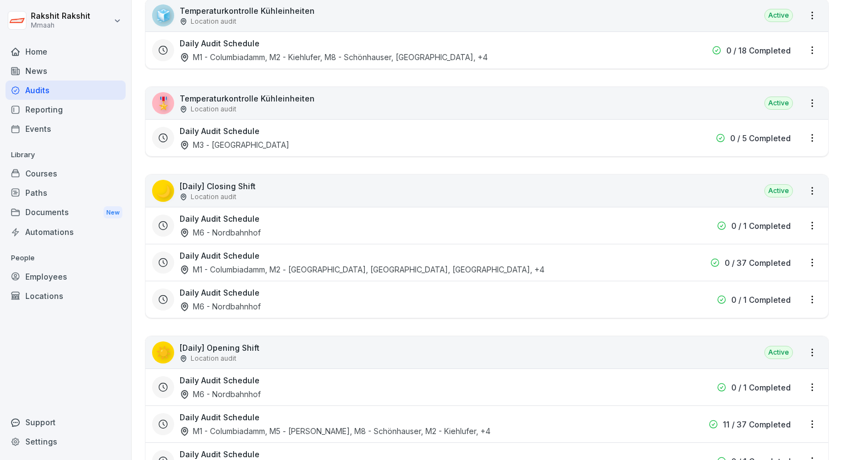
scroll to position [220, 0]
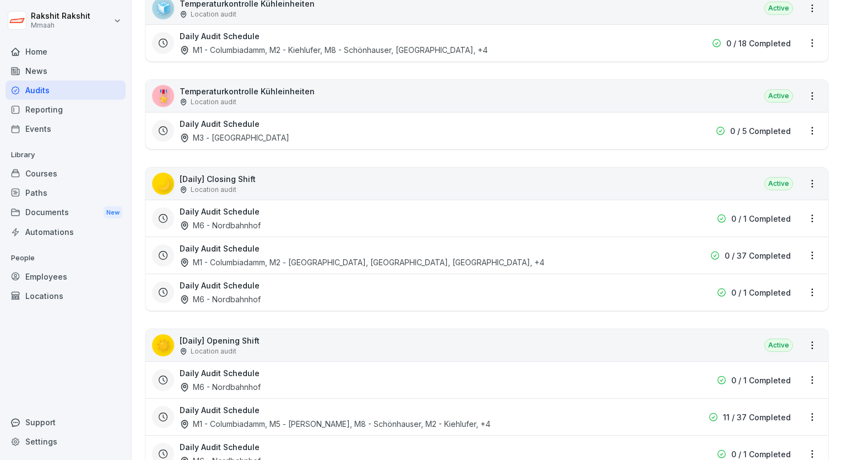
click at [340, 186] on div "🌙 [Daily] Closing Shift Location audit Active" at bounding box center [486, 184] width 683 height 32
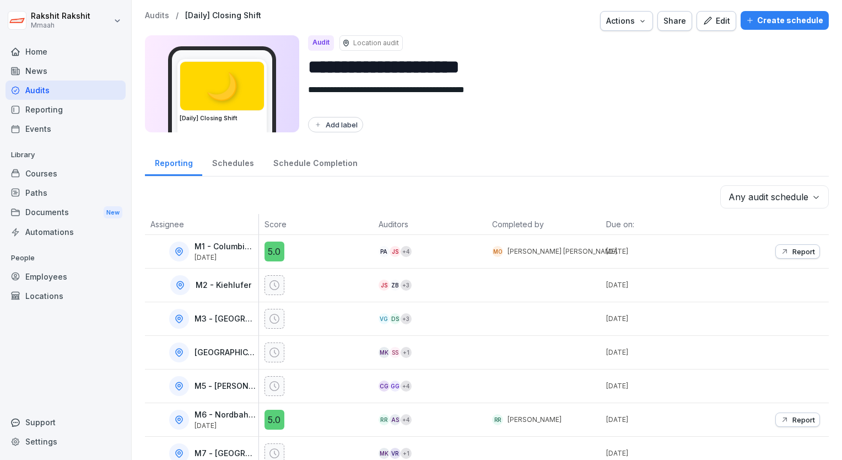
click at [714, 28] on button "Edit" at bounding box center [716, 21] width 40 height 20
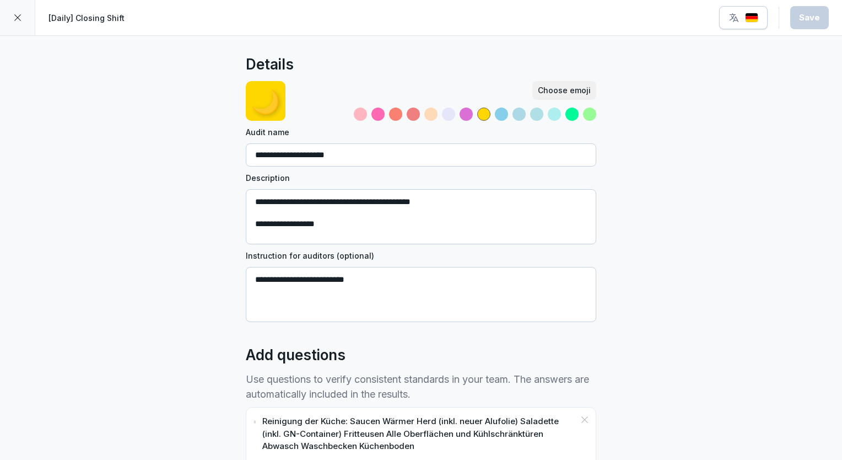
click at [25, 23] on div at bounding box center [17, 17] width 35 height 35
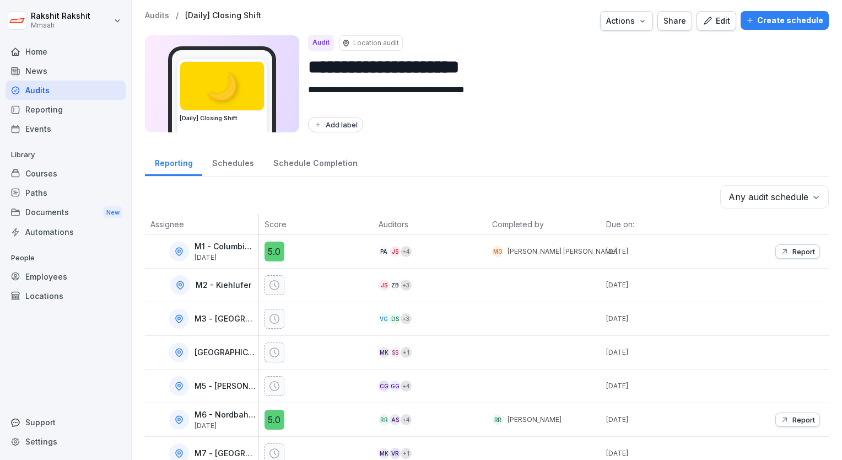
click at [41, 90] on div "Audits" at bounding box center [66, 89] width 120 height 19
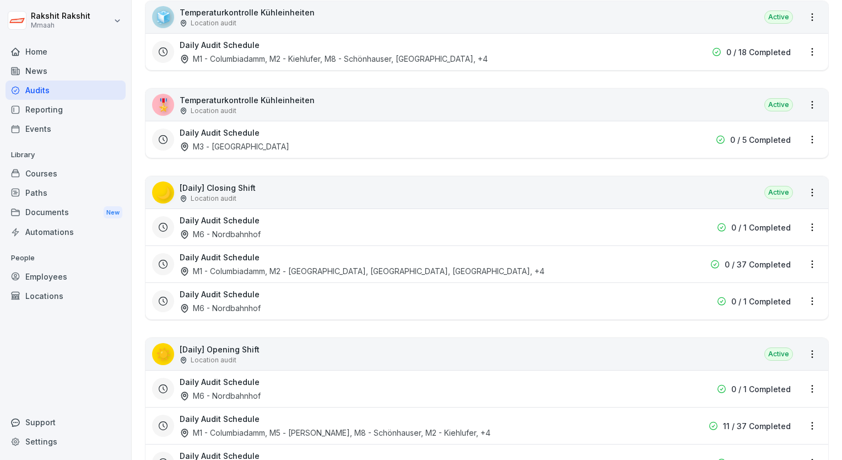
scroll to position [220, 0]
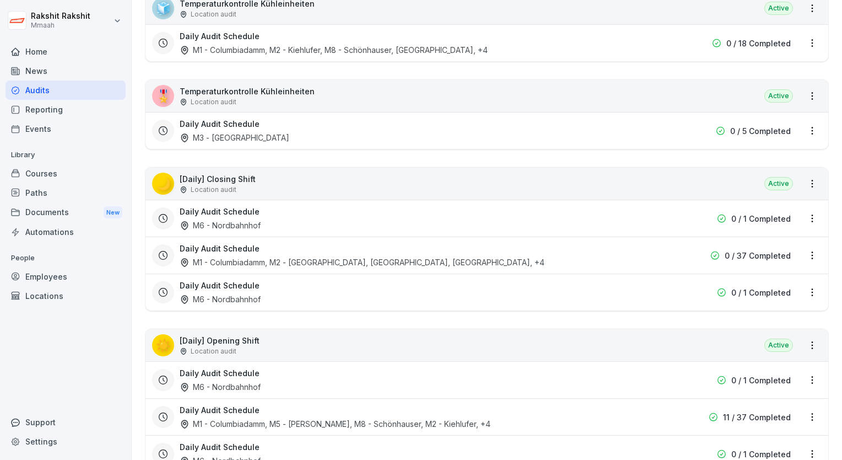
click at [304, 344] on div "☀️ [Daily] Opening Shift Location audit Active" at bounding box center [486, 345] width 683 height 32
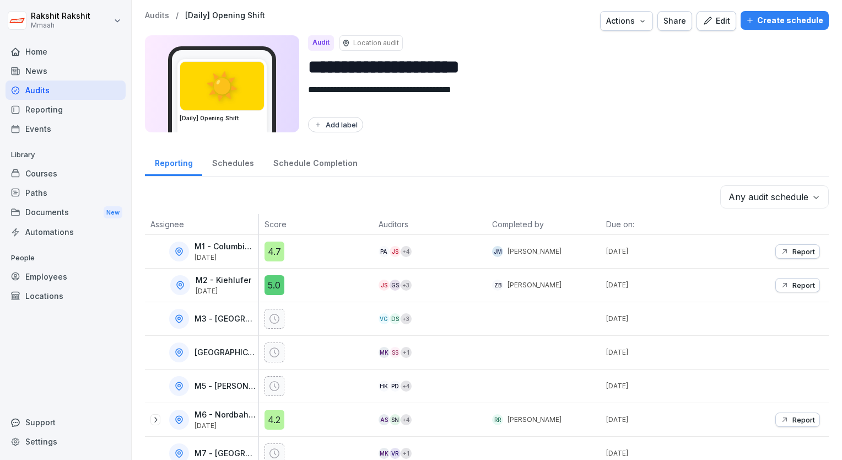
click at [708, 21] on icon "button" at bounding box center [708, 21] width 10 height 10
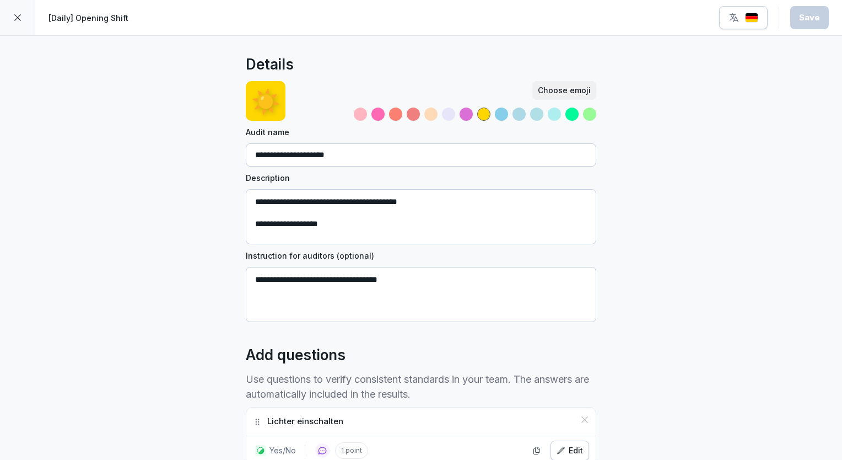
scroll to position [110, 0]
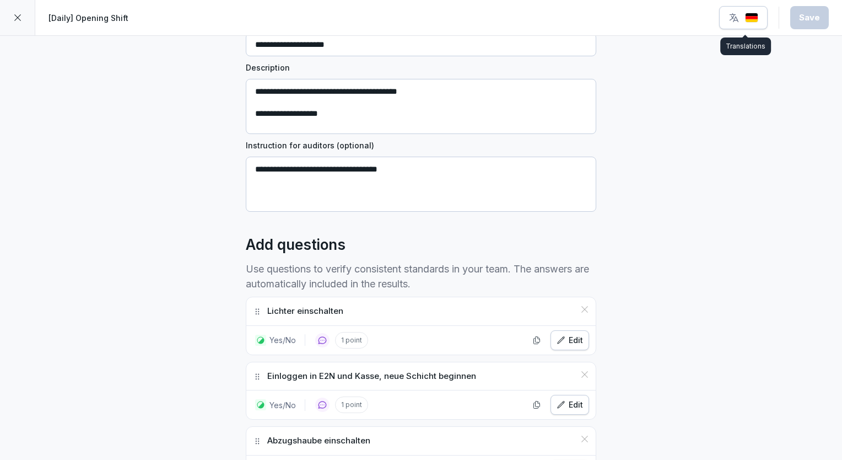
click at [752, 15] on img "button" at bounding box center [751, 18] width 13 height 10
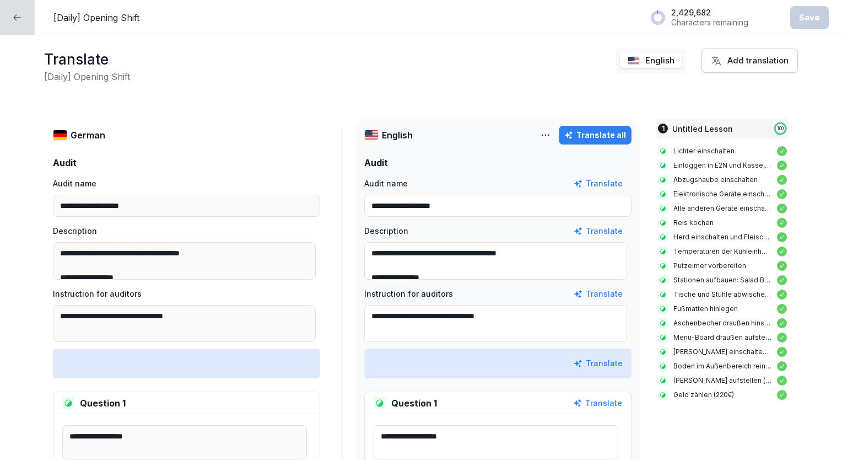
click at [11, 14] on div at bounding box center [17, 17] width 35 height 35
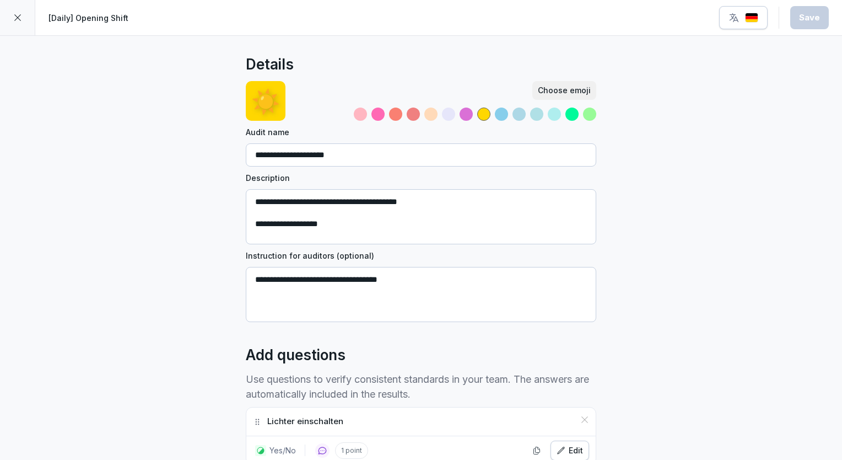
click at [11, 14] on div at bounding box center [17, 17] width 35 height 35
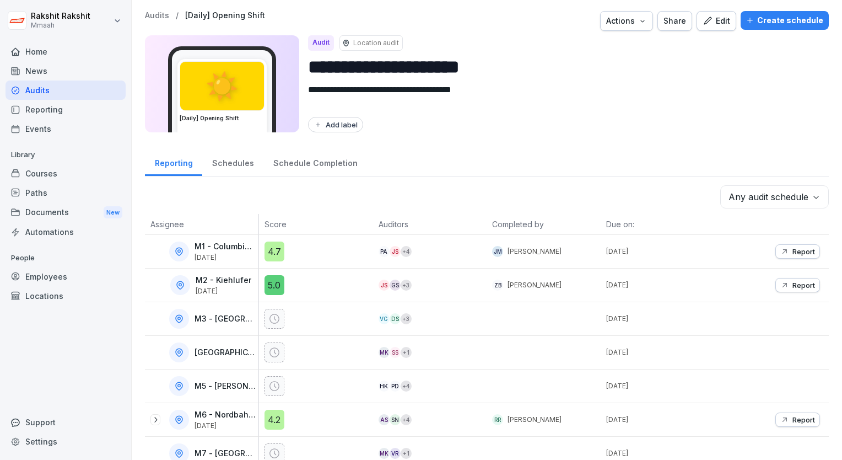
click at [40, 93] on div "Audits" at bounding box center [66, 89] width 120 height 19
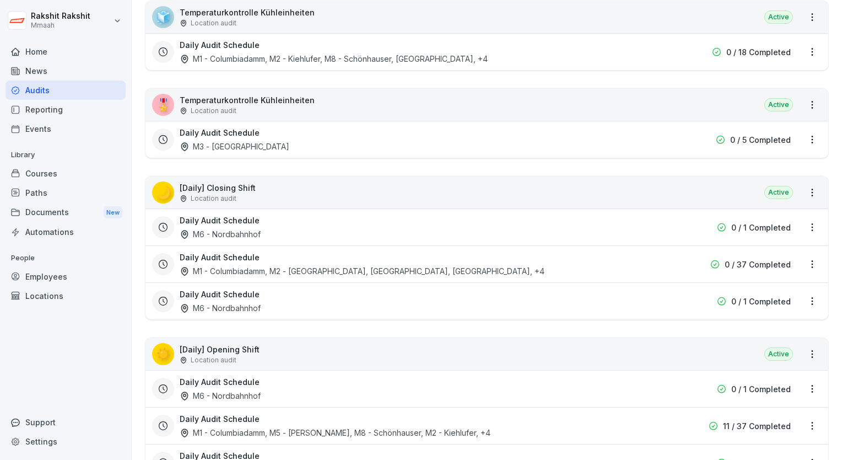
scroll to position [220, 0]
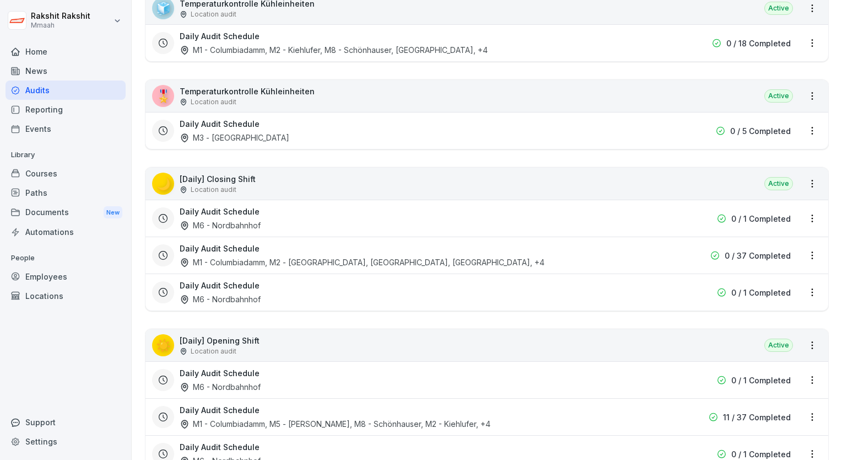
click at [287, 193] on div "🌙 [Daily] Closing Shift Location audit Active" at bounding box center [486, 184] width 683 height 32
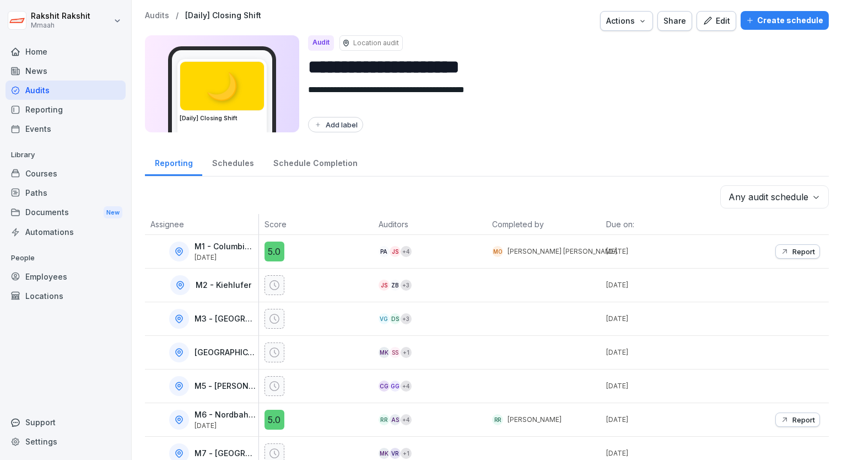
click at [726, 24] on div "Edit" at bounding box center [717, 21] width 28 height 12
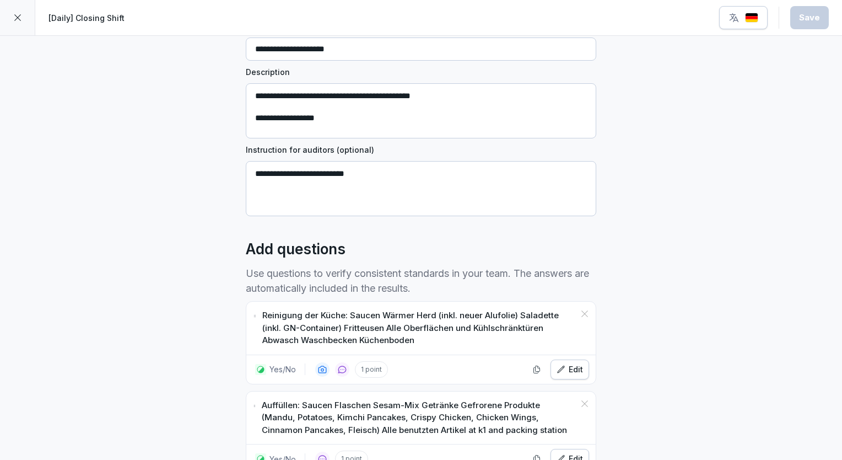
scroll to position [110, 0]
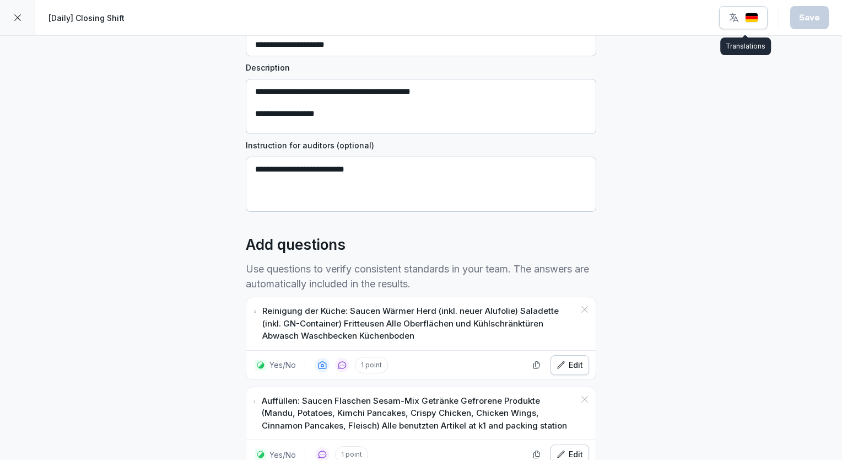
click at [756, 23] on div "button" at bounding box center [743, 17] width 30 height 11
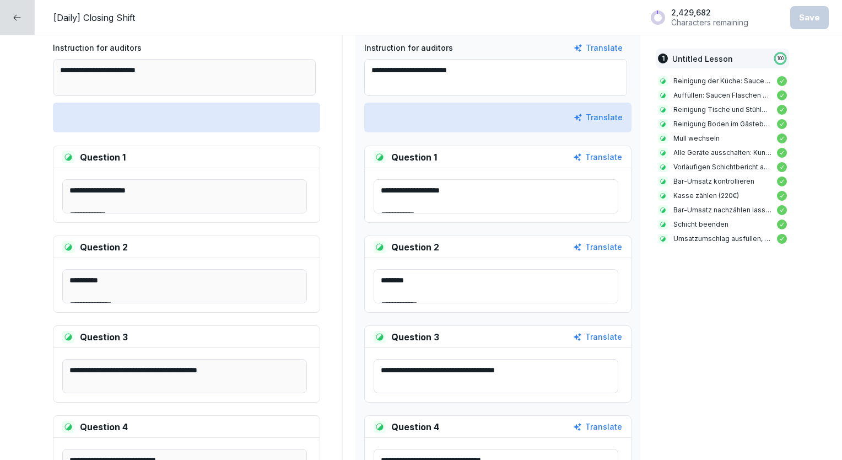
scroll to position [276, 0]
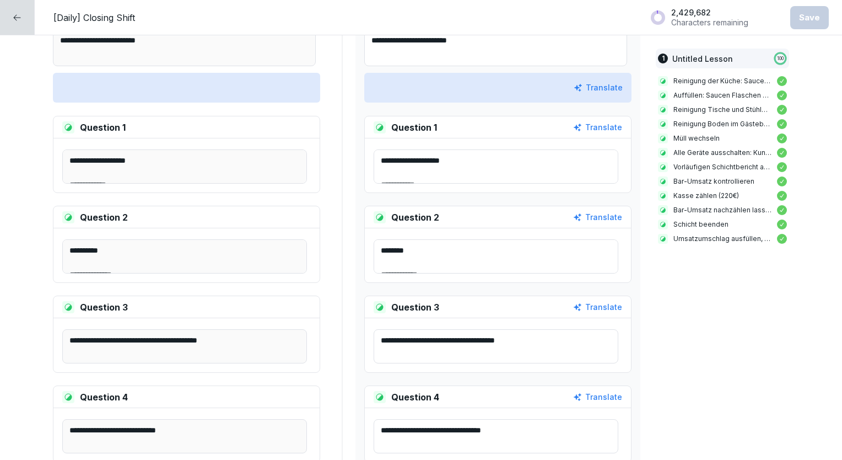
click at [534, 250] on textarea "**********" at bounding box center [496, 256] width 245 height 34
click at [506, 174] on textarea "**********" at bounding box center [496, 166] width 245 height 34
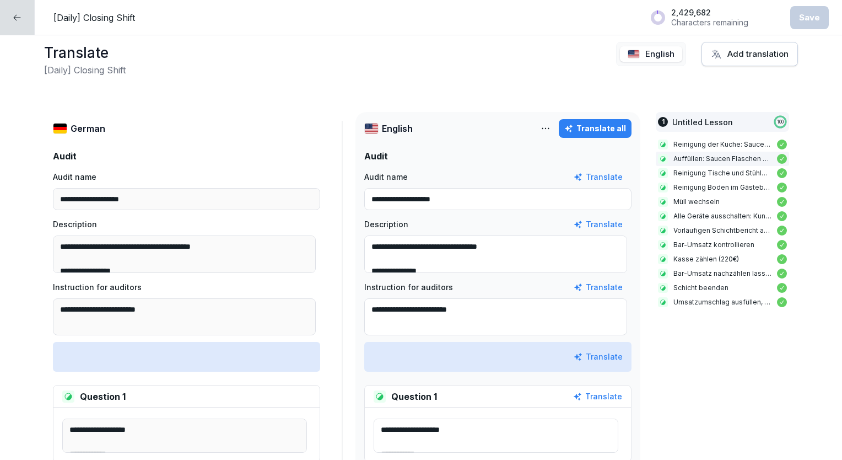
scroll to position [0, 0]
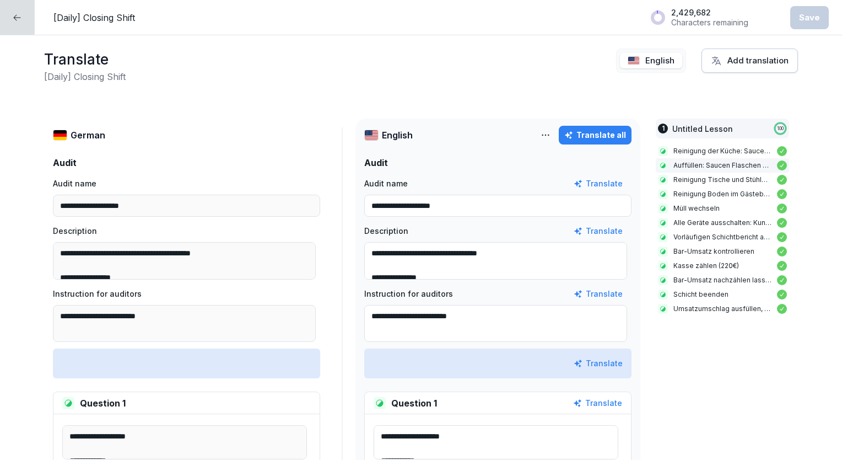
click at [22, 10] on div at bounding box center [17, 17] width 35 height 35
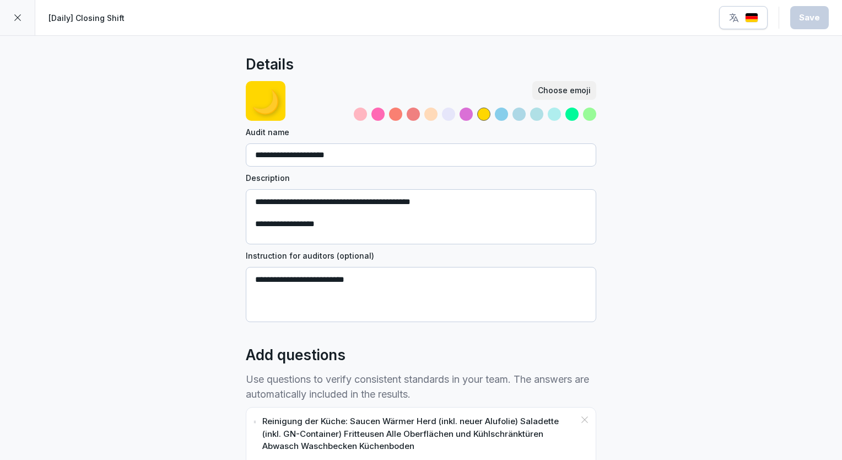
click at [21, 9] on div at bounding box center [17, 17] width 35 height 35
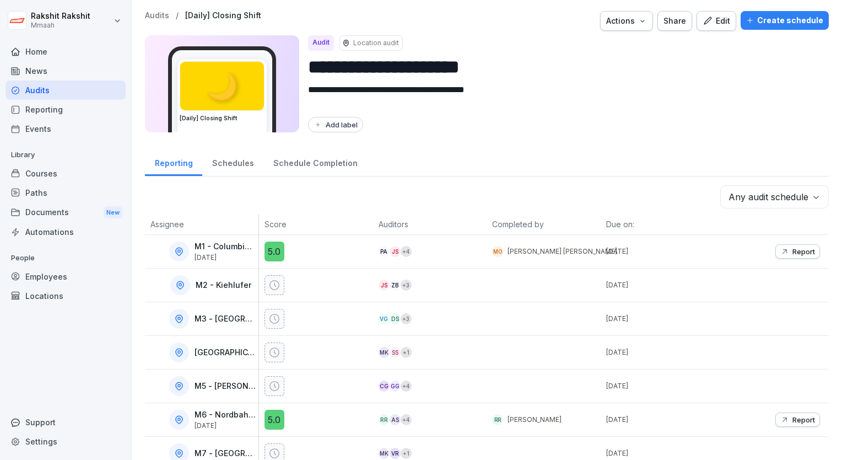
click at [21, 8] on html "**********" at bounding box center [421, 230] width 842 height 460
click at [32, 426] on html "**********" at bounding box center [421, 230] width 842 height 460
click at [37, 424] on div "Support" at bounding box center [66, 421] width 120 height 19
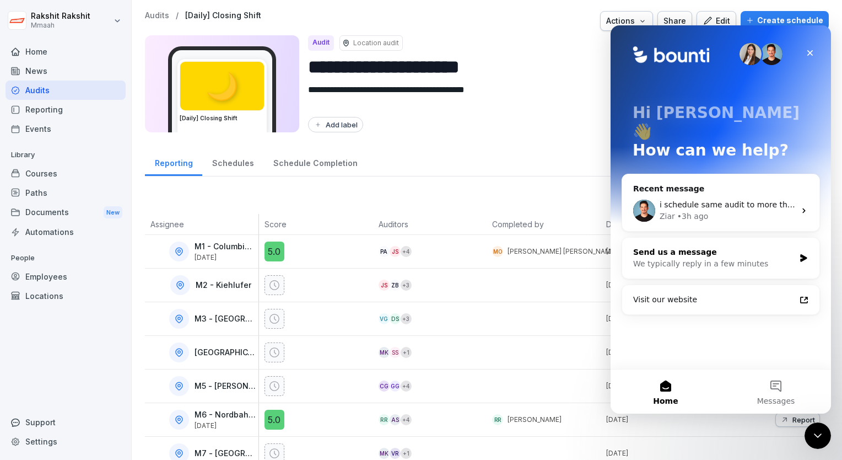
click at [707, 258] on div "We typically reply in a few minutes" at bounding box center [713, 264] width 161 height 12
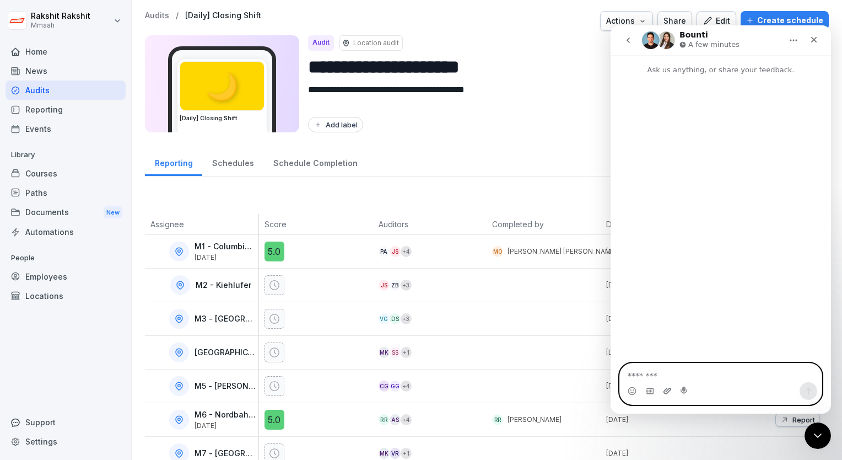
click at [667, 388] on icon "Upload attachment" at bounding box center [667, 390] width 8 height 6
click at [665, 395] on icon "Upload attachment" at bounding box center [667, 390] width 9 height 9
type textarea "*****"
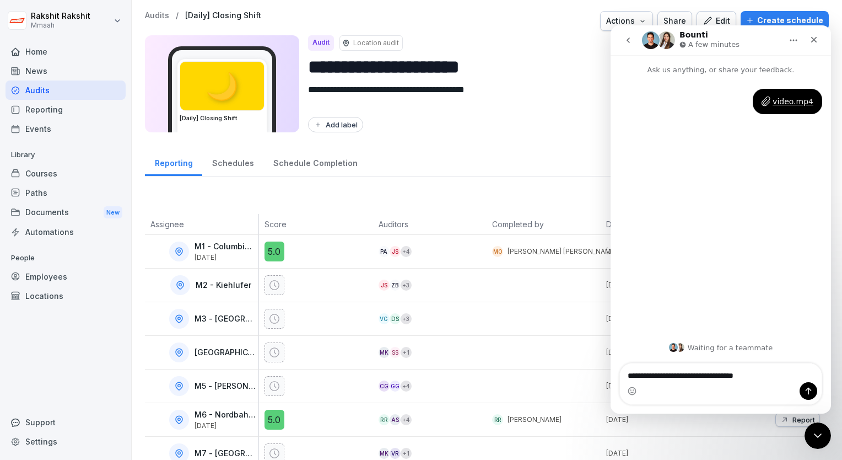
click at [654, 377] on textarea "**********" at bounding box center [721, 372] width 202 height 19
click at [765, 377] on textarea "**********" at bounding box center [721, 372] width 202 height 19
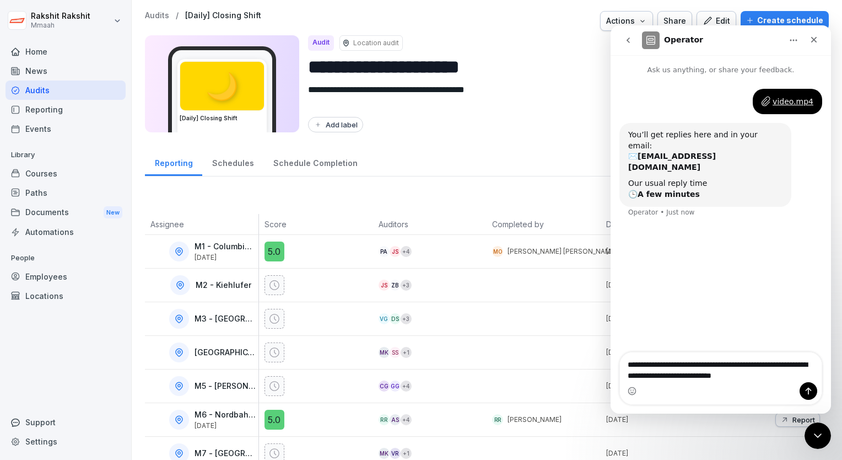
type textarea "**********"
click at [809, 391] on icon "Send a message…" at bounding box center [809, 390] width 6 height 7
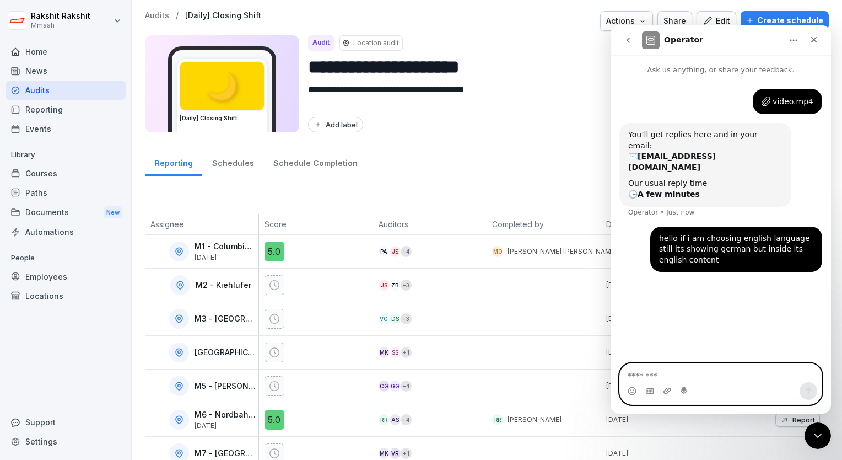
click at [703, 376] on textarea "Message…" at bounding box center [721, 372] width 202 height 19
type textarea "**********"
click at [806, 393] on icon "Send a message…" at bounding box center [808, 390] width 9 height 9
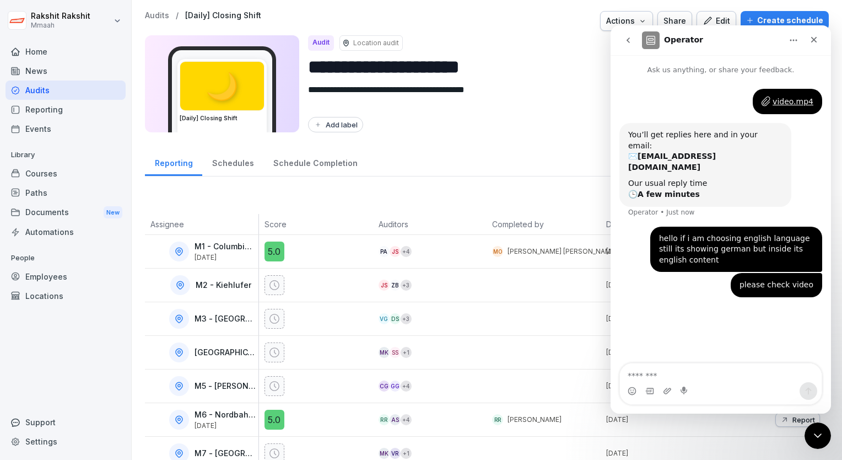
click at [787, 104] on div "video.mp4" at bounding box center [793, 102] width 41 height 12
click at [61, 90] on div "Audits" at bounding box center [66, 89] width 120 height 19
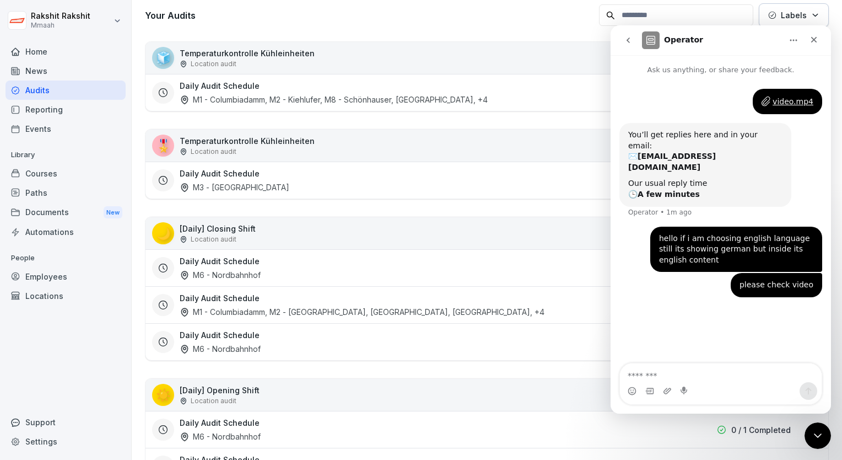
scroll to position [165, 0]
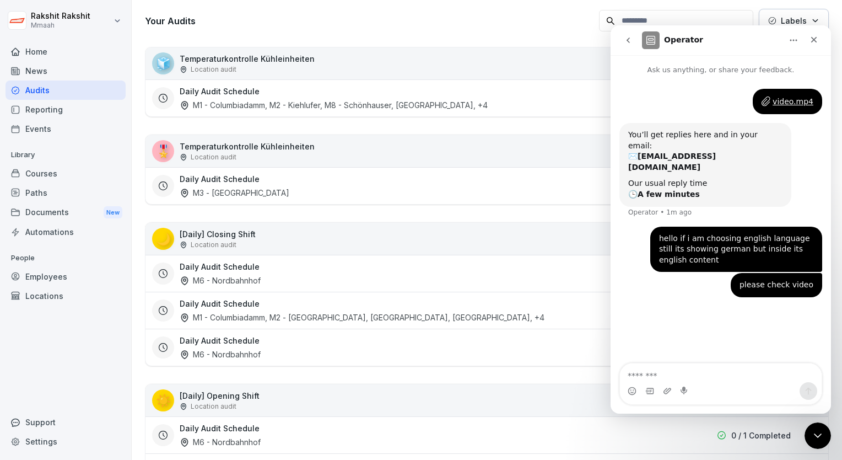
click at [271, 236] on div "🌙 [Daily] Closing Shift Location audit Active" at bounding box center [486, 239] width 683 height 32
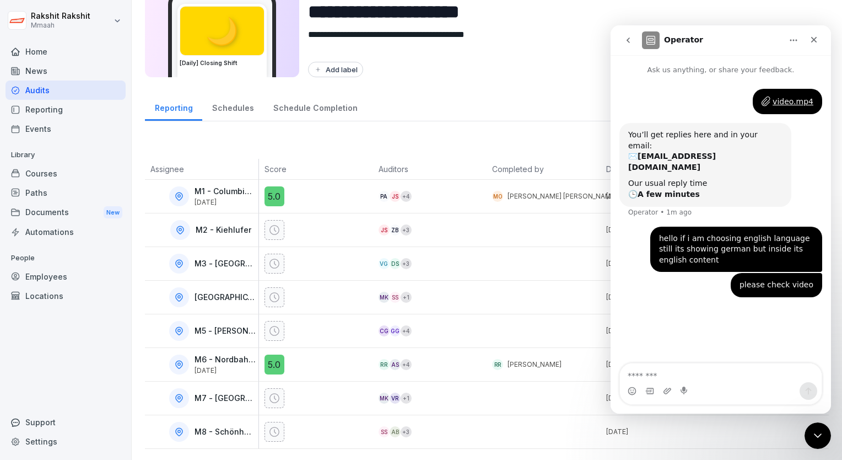
scroll to position [61, 0]
click at [811, 40] on icon "Close" at bounding box center [813, 39] width 9 height 9
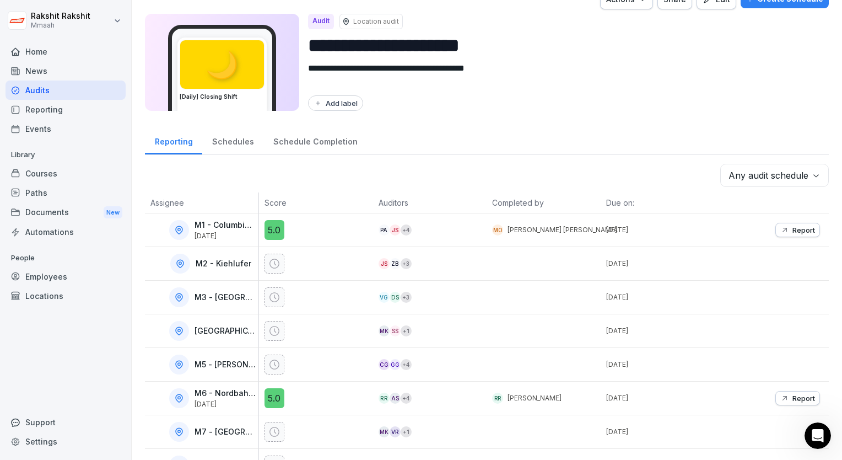
scroll to position [0, 0]
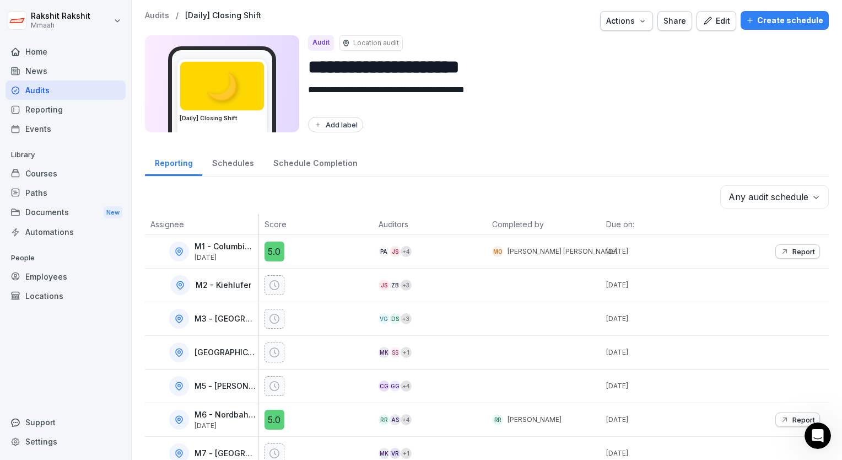
click at [783, 22] on div "Create schedule" at bounding box center [784, 20] width 77 height 12
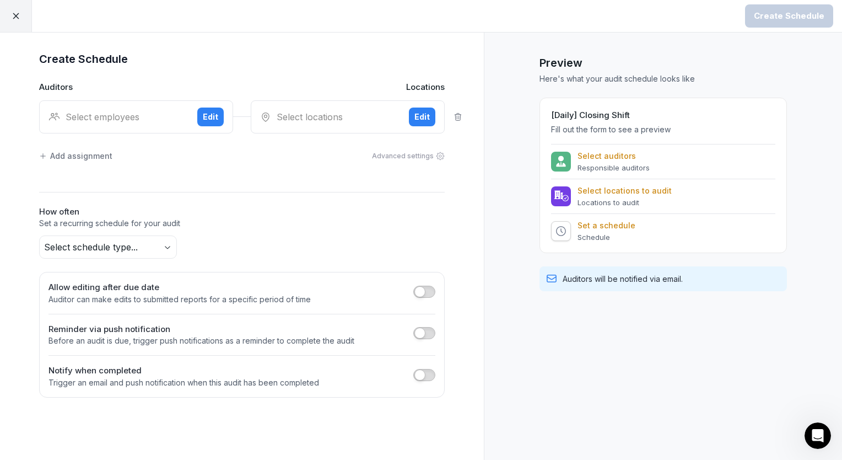
click at [117, 106] on div "Select employees Edit" at bounding box center [136, 116] width 194 height 33
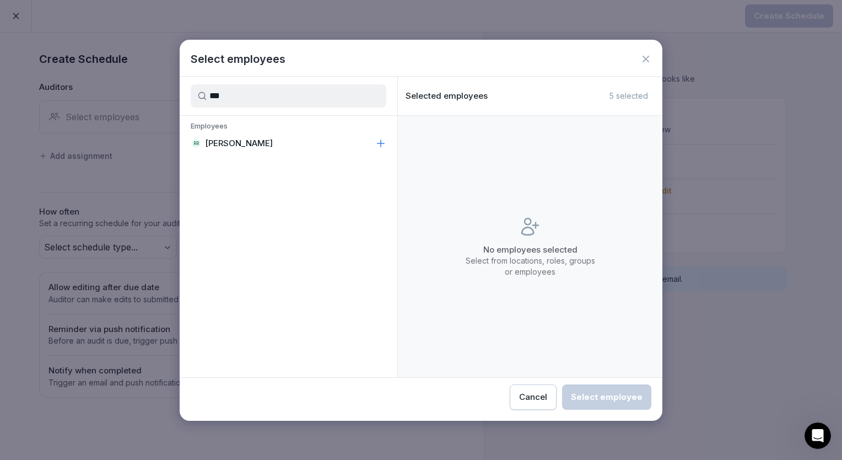
type input "***"
click at [236, 133] on div "RR [PERSON_NAME]" at bounding box center [289, 143] width 218 height 20
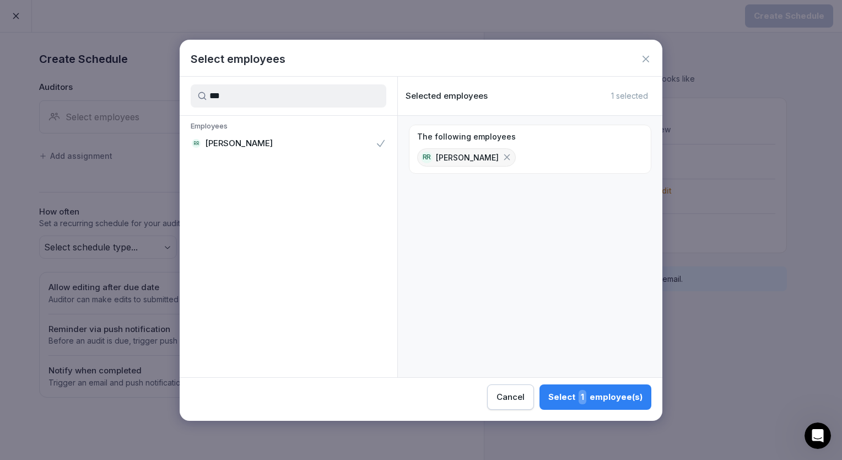
drag, startPoint x: 641, startPoint y: 398, endPoint x: 605, endPoint y: 378, distance: 41.4
click at [641, 398] on div "Select 1 employee(s)" at bounding box center [595, 397] width 94 height 14
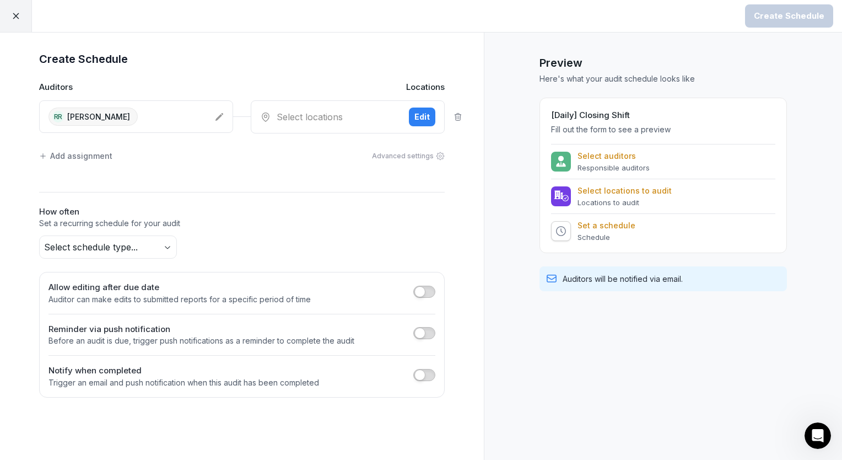
click at [320, 110] on div "Select locations" at bounding box center [330, 116] width 140 height 13
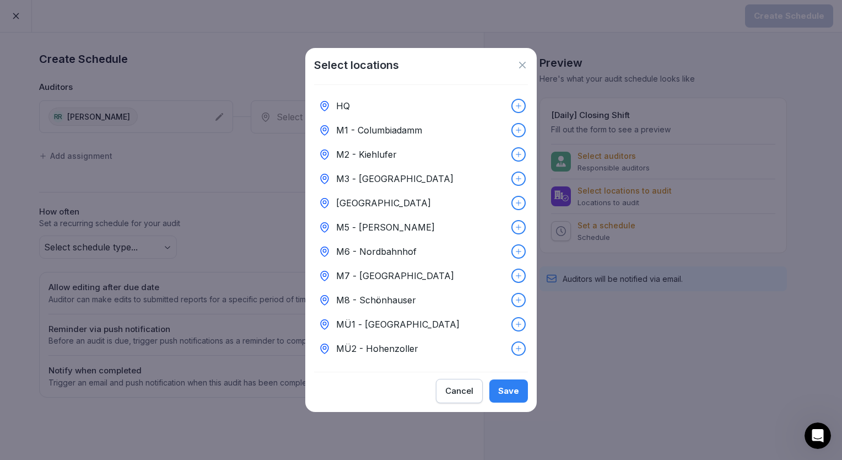
click at [387, 298] on p "M8 - Schönhauser" at bounding box center [376, 299] width 80 height 13
click at [517, 391] on div "Save" at bounding box center [508, 391] width 21 height 12
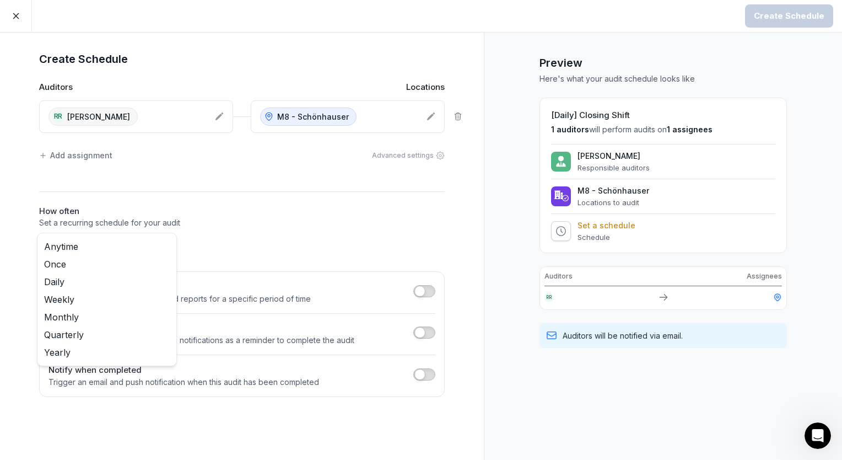
click at [128, 251] on body "Create Schedule Create Schedule Auditors Locations RR [PERSON_NAME] M8 - Schönh…" at bounding box center [421, 230] width 842 height 460
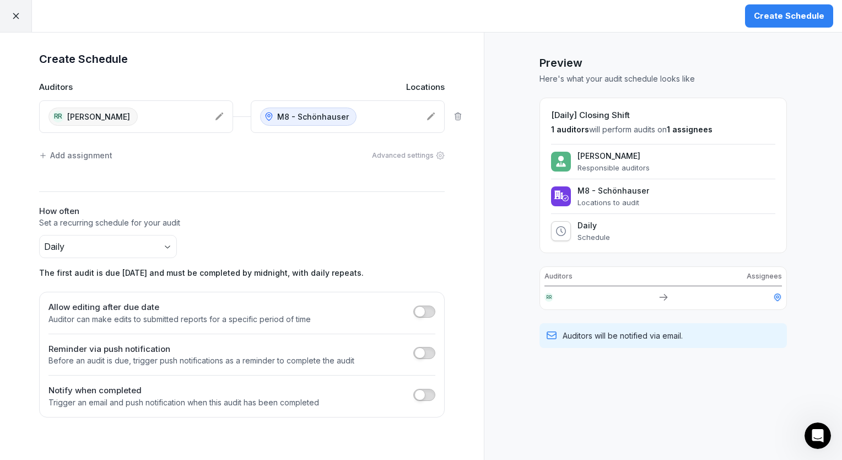
click at [763, 22] on button "Create Schedule" at bounding box center [789, 15] width 88 height 23
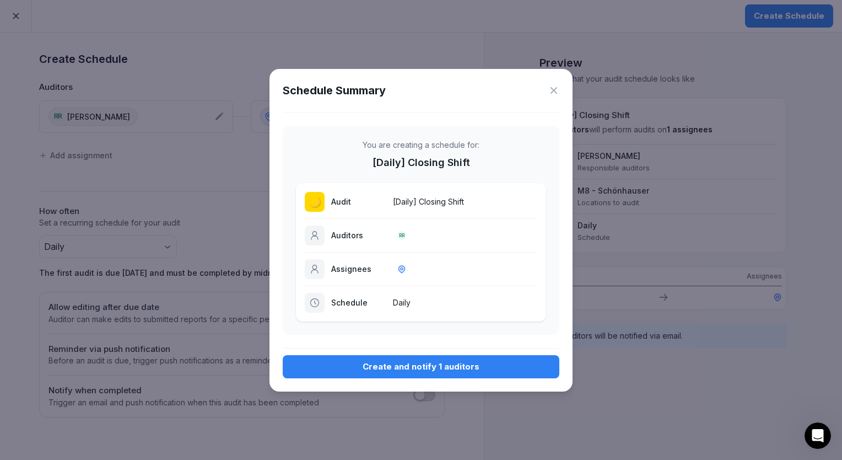
click at [398, 370] on div "Create and notify 1 auditors" at bounding box center [420, 366] width 259 height 12
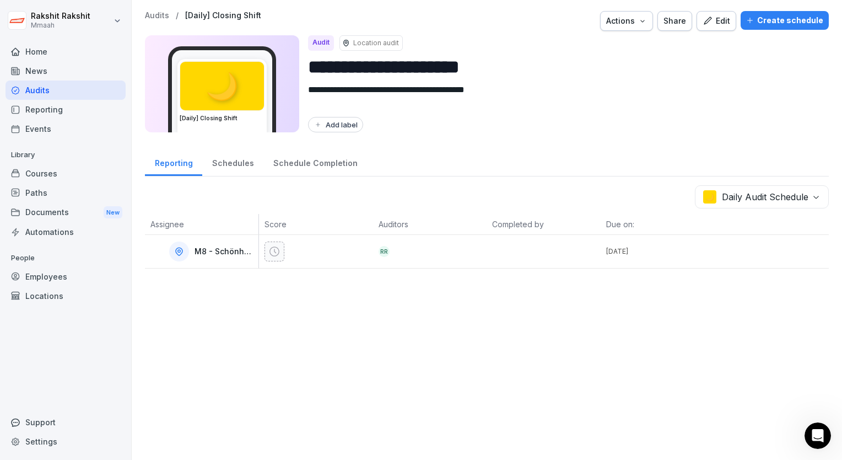
drag, startPoint x: 421, startPoint y: 224, endPoint x: 466, endPoint y: 226, distance: 44.7
click at [466, 225] on th "Auditors" at bounding box center [430, 224] width 114 height 21
